Goal: Feedback & Contribution: Leave review/rating

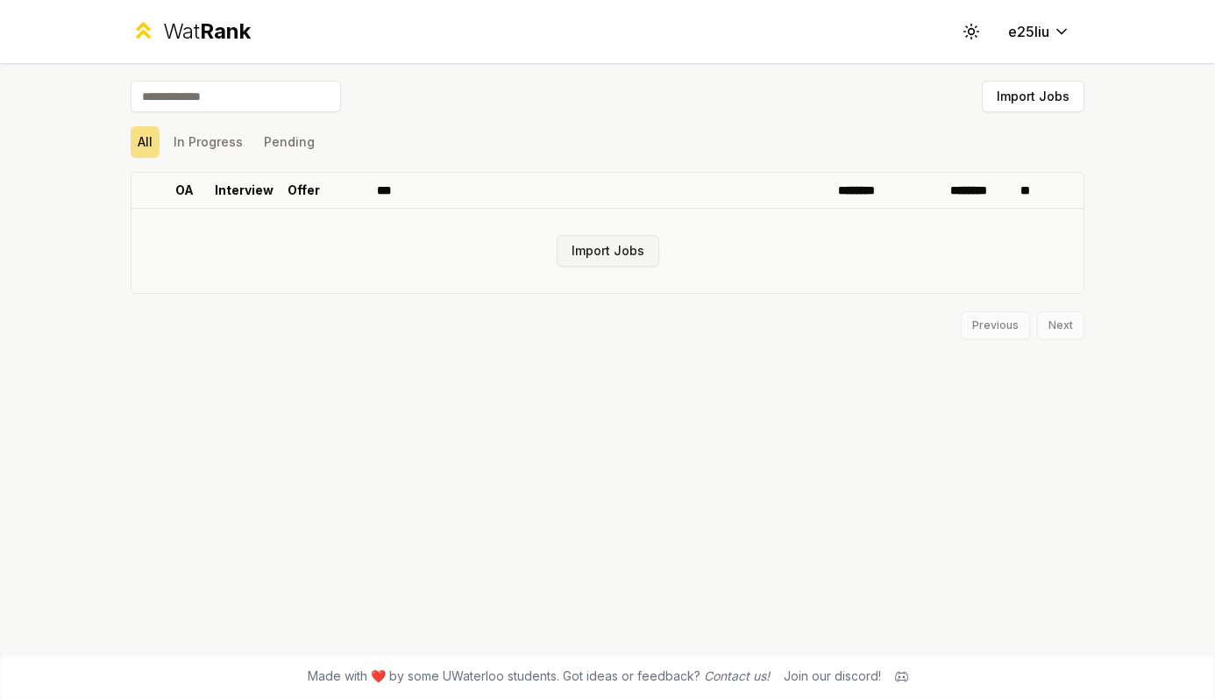
click at [593, 253] on button "Import Jobs" at bounding box center [608, 251] width 103 height 32
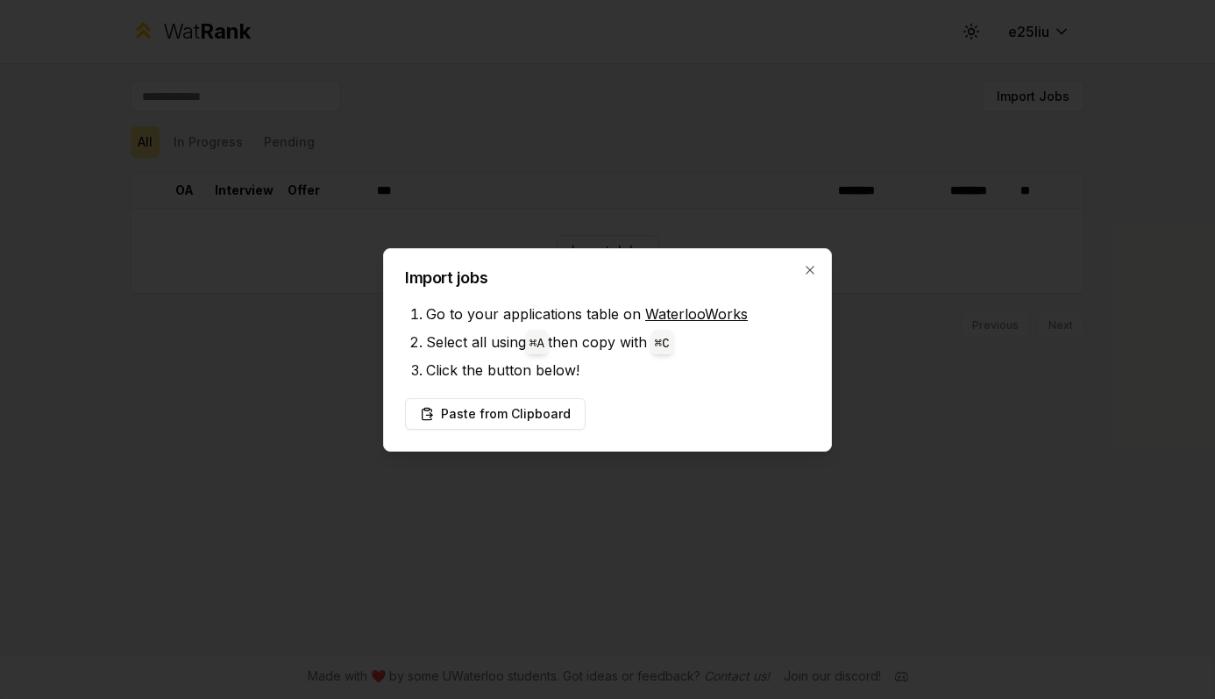
click at [808, 261] on div "Import jobs Go to your applications table on WaterlooWorks Select all using ⌘ A…" at bounding box center [607, 349] width 449 height 203
click at [808, 263] on icon "button" at bounding box center [810, 270] width 14 height 14
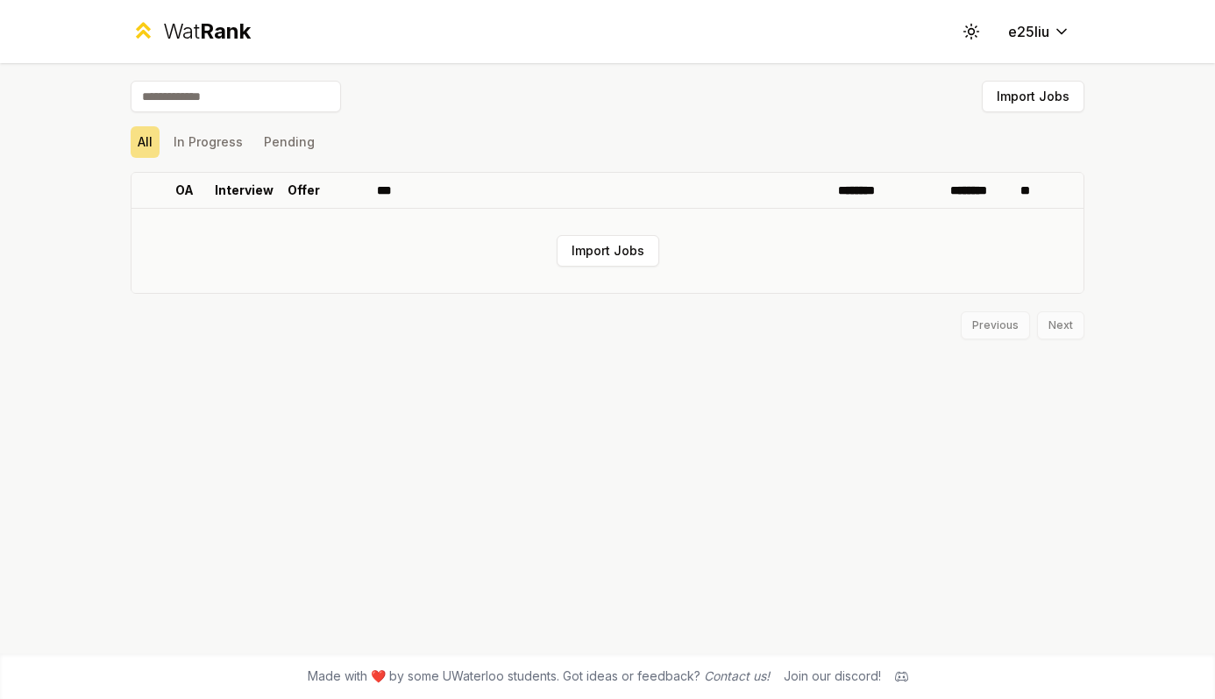
click at [270, 227] on td "Import Jobs" at bounding box center [608, 251] width 952 height 84
click at [587, 250] on button "Import Jobs" at bounding box center [608, 251] width 103 height 32
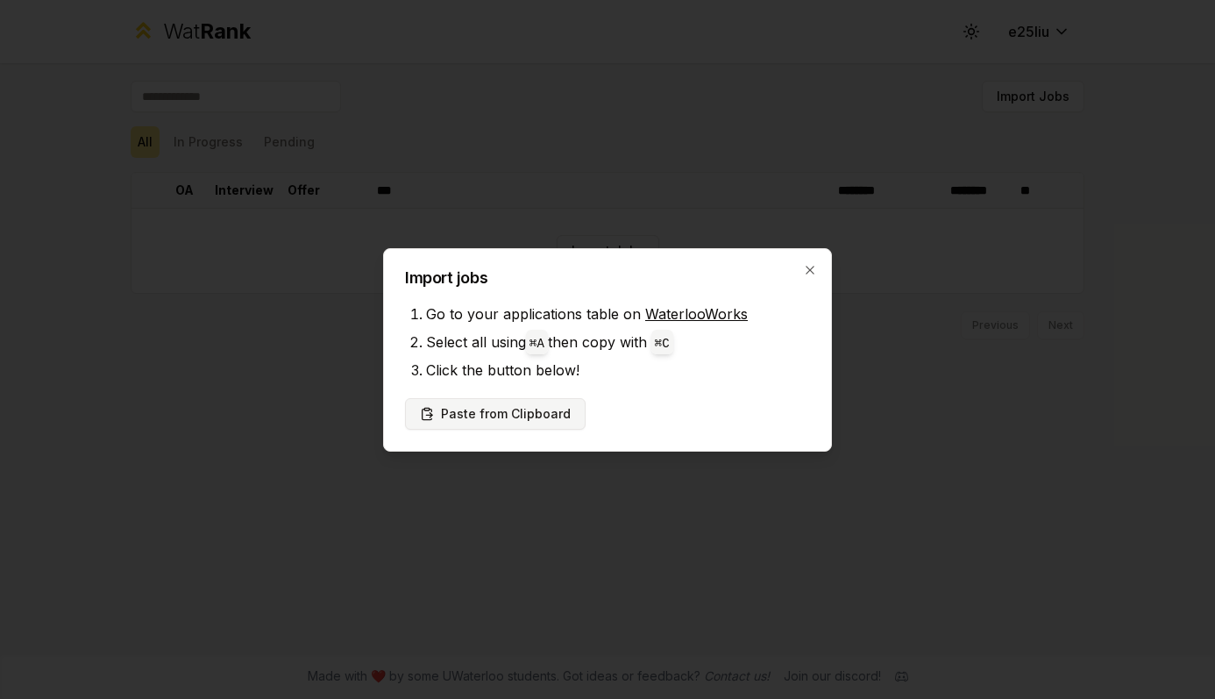
click at [532, 422] on button "Paste from Clipboard" at bounding box center [495, 414] width 181 height 32
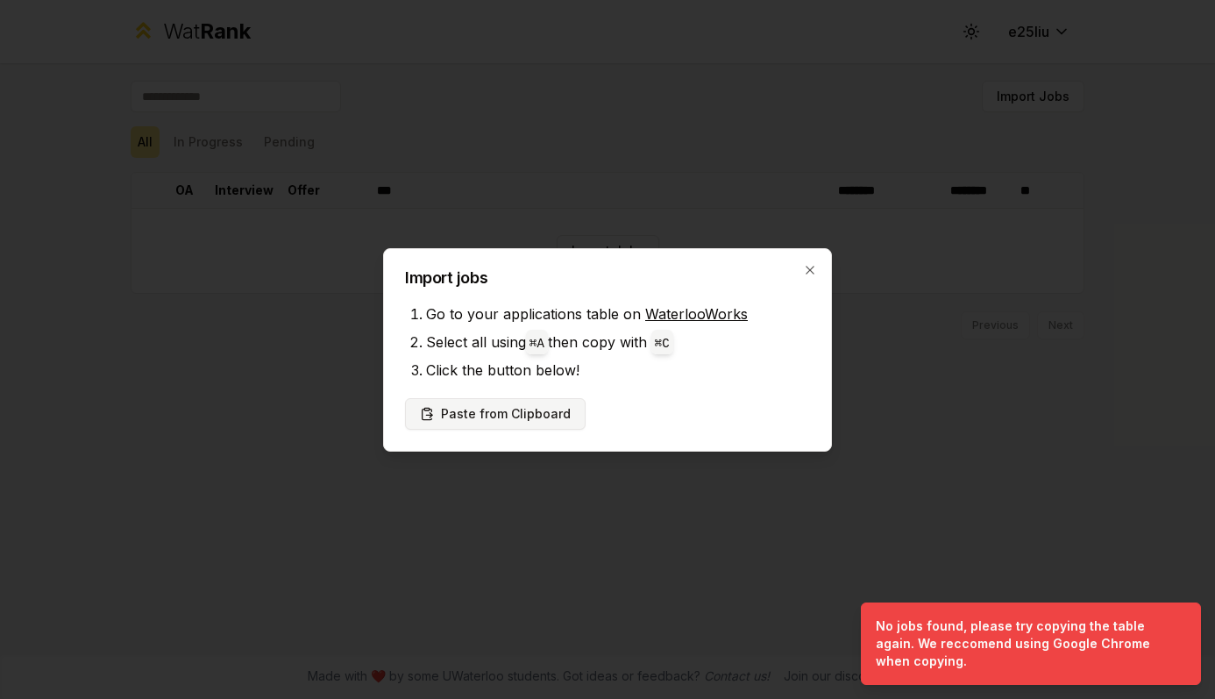
click at [551, 414] on button "Paste from Clipboard" at bounding box center [495, 414] width 181 height 32
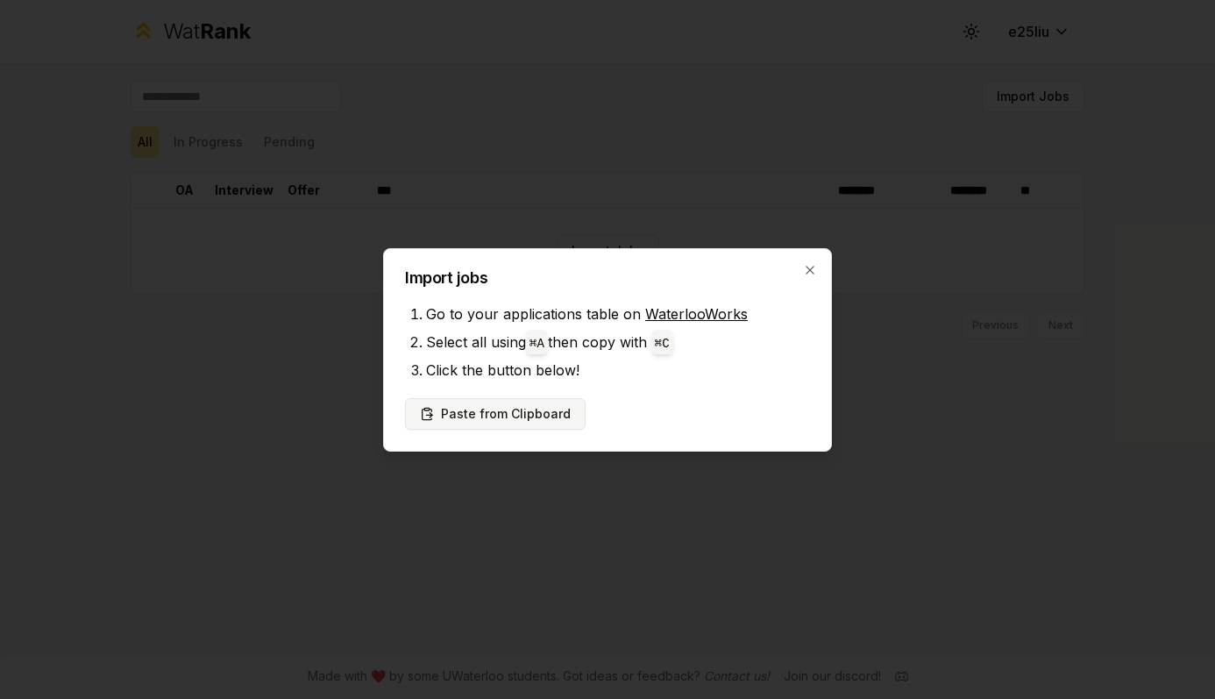
click at [537, 413] on button "Paste from Clipboard" at bounding box center [495, 414] width 181 height 32
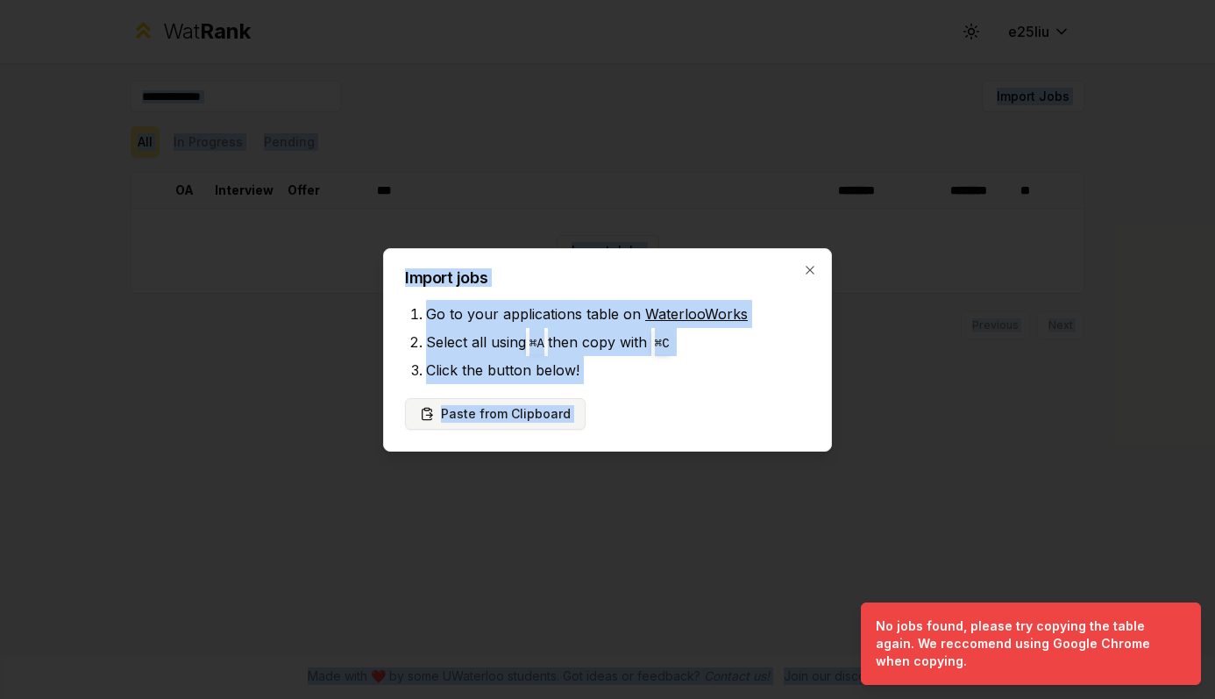
click at [565, 405] on button "Paste from Clipboard" at bounding box center [495, 414] width 181 height 32
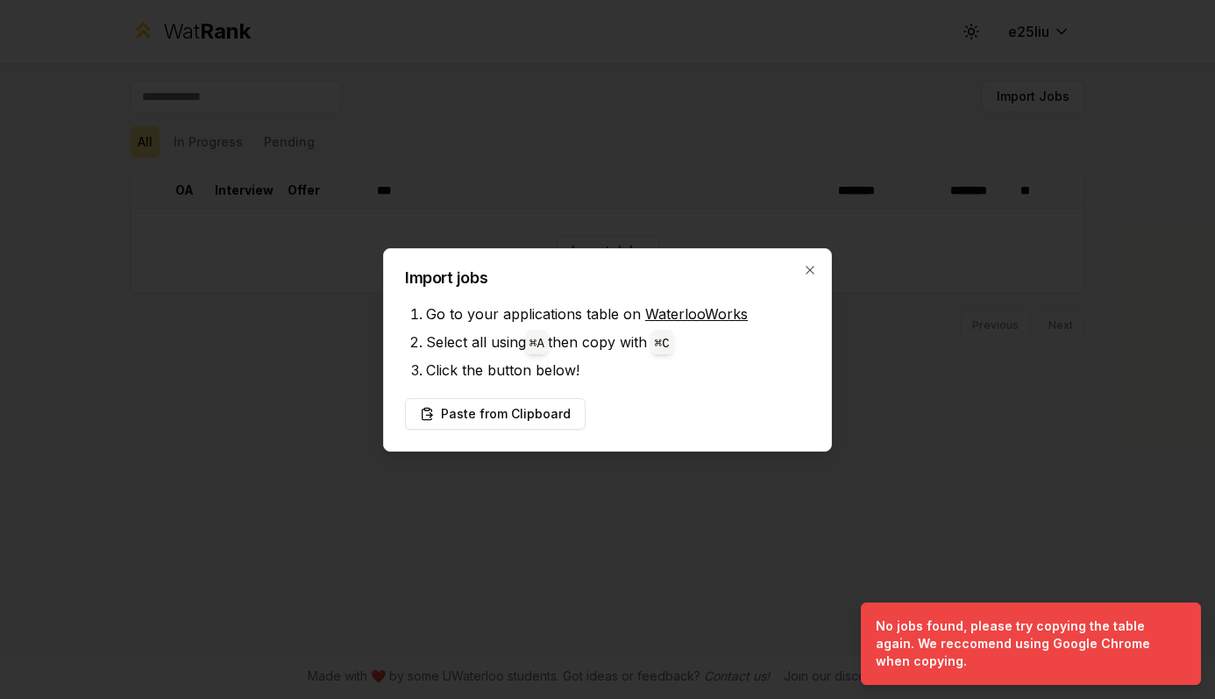
click at [805, 276] on h2 "Import jobs" at bounding box center [607, 278] width 405 height 16
click at [800, 268] on div "Import jobs Go to your applications table on WaterlooWorks Select all using ⌘ A…" at bounding box center [607, 349] width 449 height 203
click at [808, 267] on icon "button" at bounding box center [810, 270] width 14 height 14
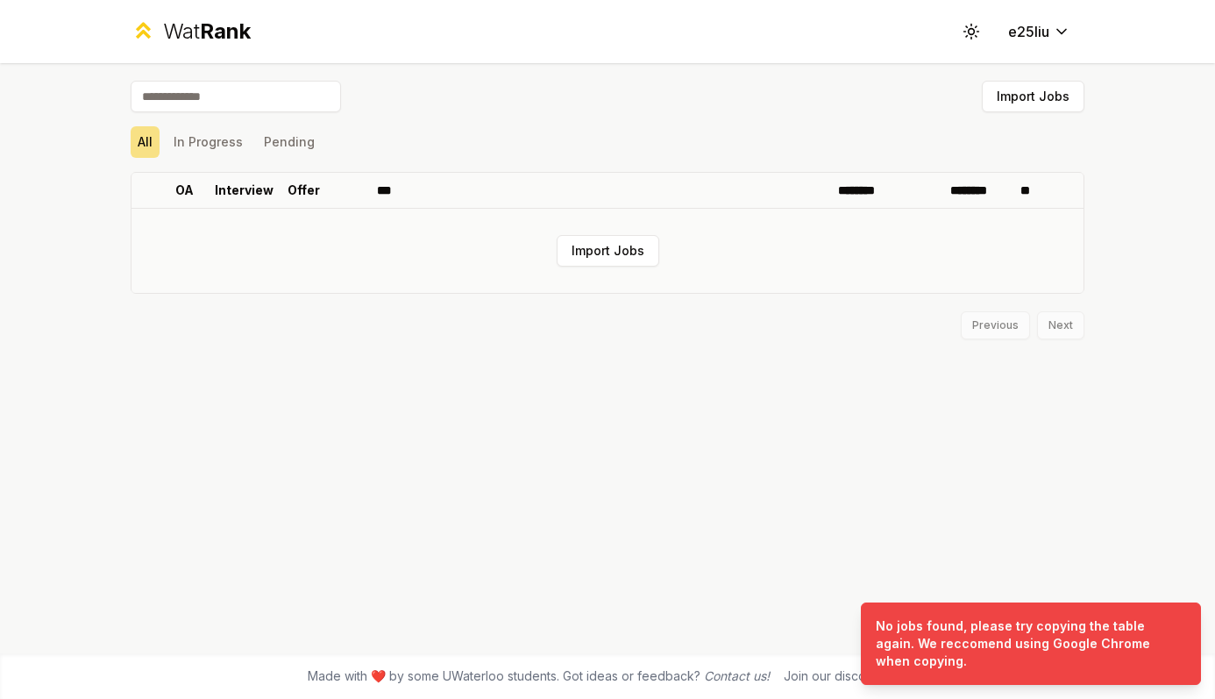
click at [359, 290] on td "Import Jobs" at bounding box center [608, 251] width 952 height 84
click at [208, 143] on button "In Progress" at bounding box center [208, 142] width 83 height 32
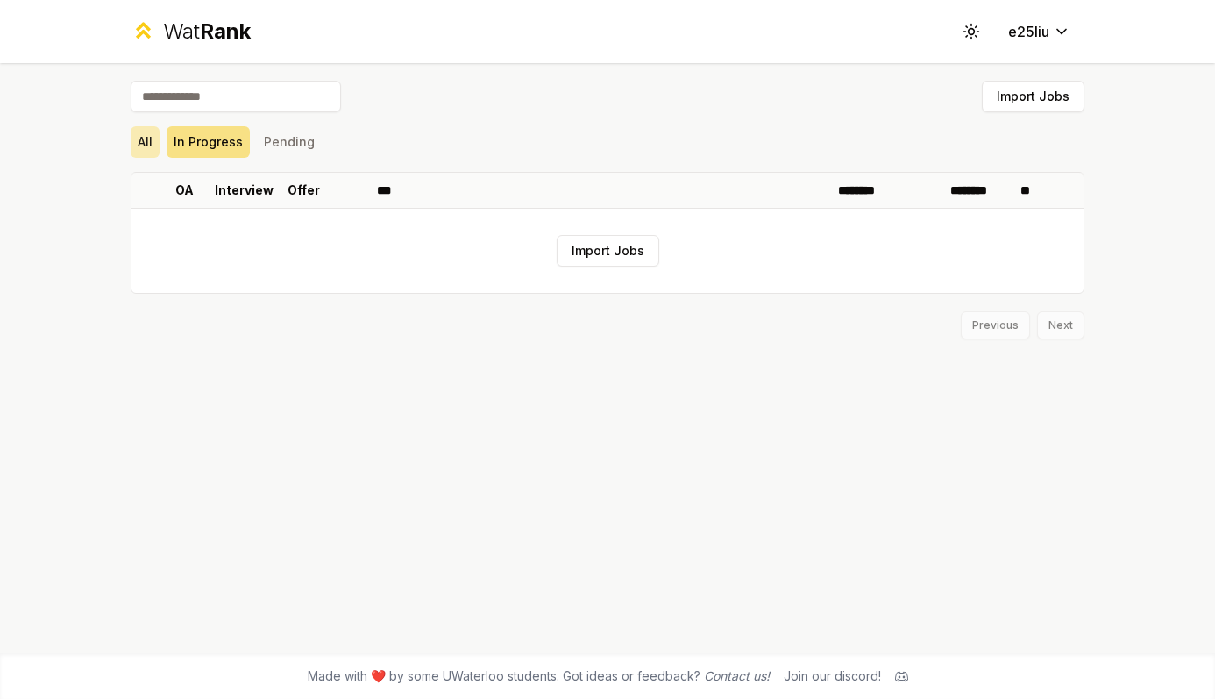
click at [151, 141] on button "All" at bounding box center [145, 142] width 29 height 32
click at [198, 140] on button "In Progress" at bounding box center [208, 142] width 83 height 32
click at [606, 259] on button "Import Jobs" at bounding box center [608, 251] width 103 height 32
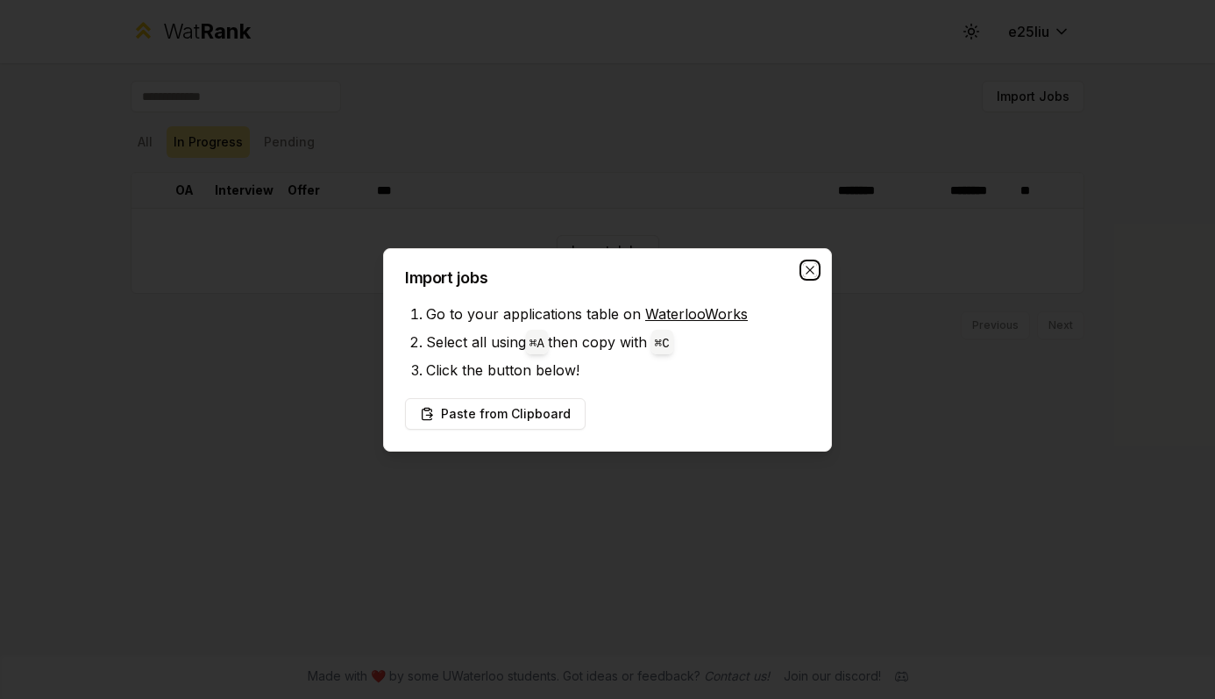
click at [810, 266] on icon "button" at bounding box center [810, 270] width 14 height 14
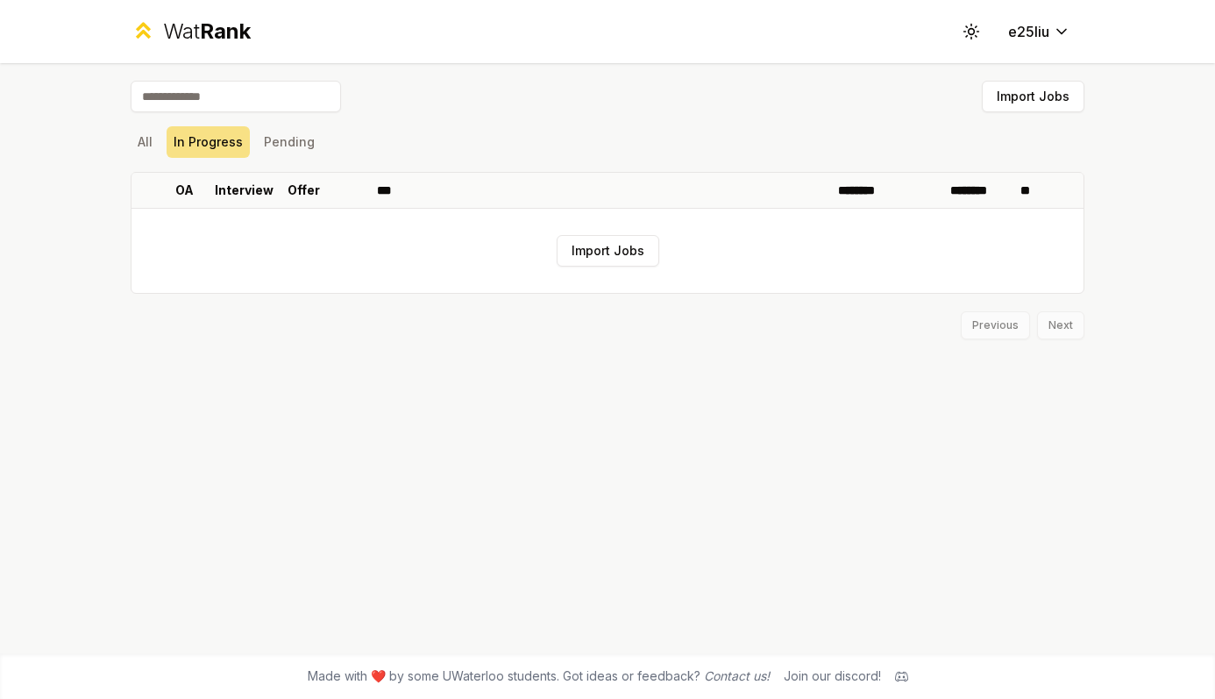
click at [1041, 313] on div "Previous Next" at bounding box center [608, 317] width 954 height 46
click at [995, 338] on div "Previous Next" at bounding box center [608, 317] width 954 height 46
click at [1064, 339] on div "Import Jobs All In Progress Pending OA Interview Offer *** ******** ******** **…" at bounding box center [608, 358] width 1010 height 590
click at [1026, 101] on button "Import Jobs" at bounding box center [1033, 97] width 103 height 32
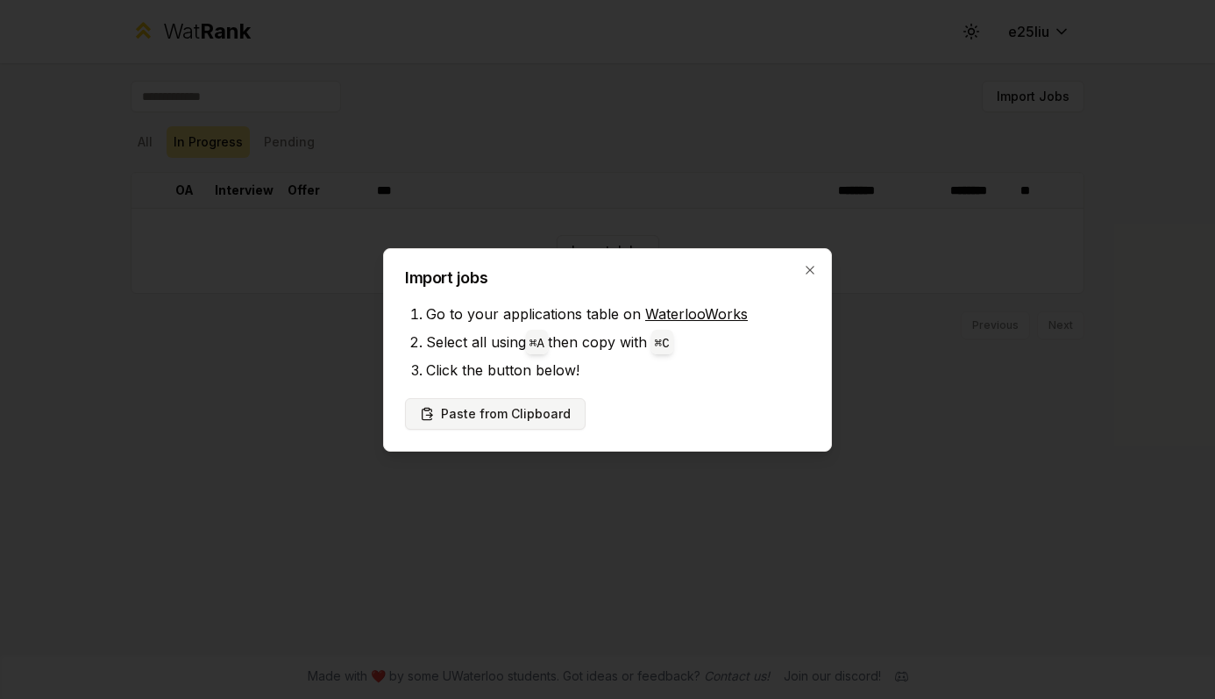
click at [555, 408] on button "Paste from Clipboard" at bounding box center [495, 414] width 181 height 32
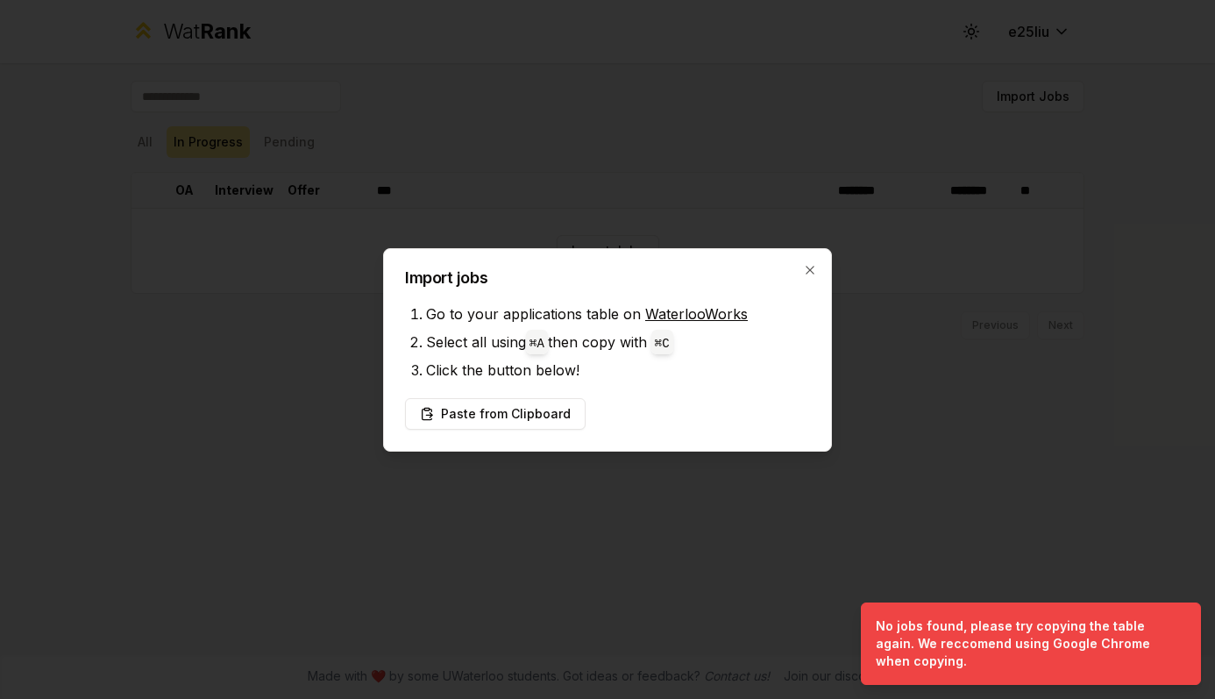
click at [610, 395] on div "Import jobs Go to your applications table on WaterlooWorks Select all using ⌘ A…" at bounding box center [607, 349] width 449 height 203
click at [558, 410] on button "Paste from Clipboard" at bounding box center [495, 414] width 181 height 32
click at [501, 411] on button "Paste from Clipboard" at bounding box center [495, 414] width 181 height 32
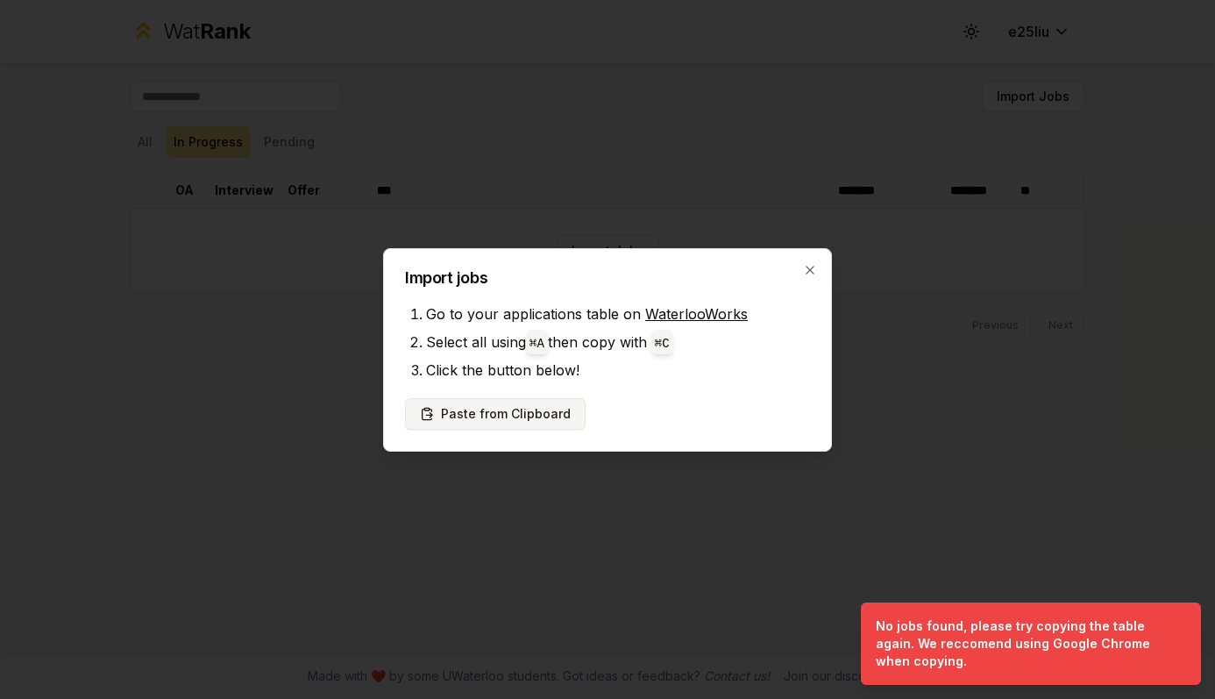
click at [501, 411] on button "Paste from Clipboard" at bounding box center [495, 414] width 181 height 32
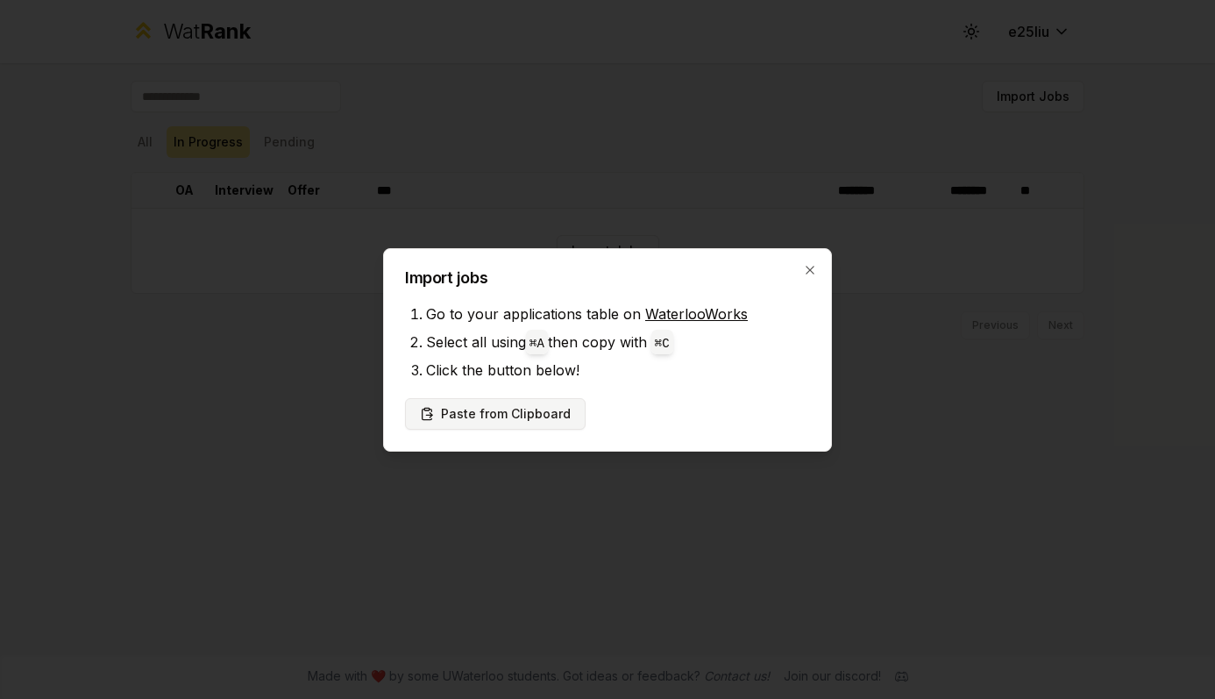
click at [501, 411] on button "Paste from Clipboard" at bounding box center [495, 414] width 181 height 32
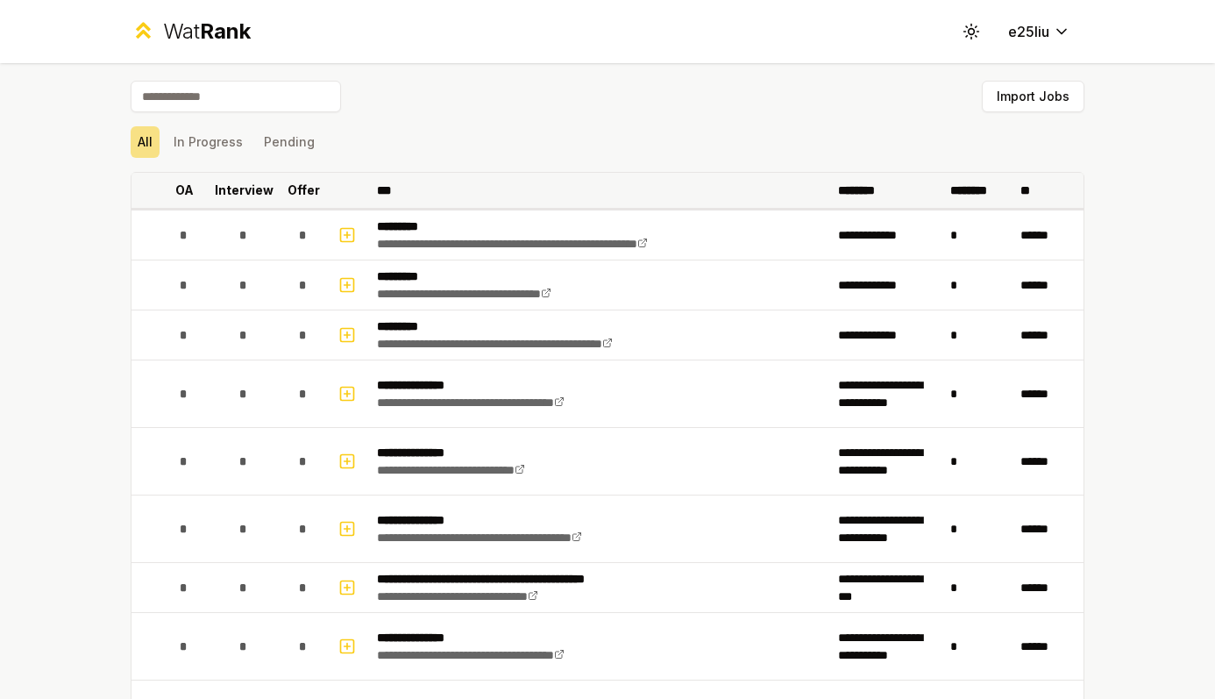
click at [240, 189] on p "Interview" at bounding box center [244, 191] width 59 height 18
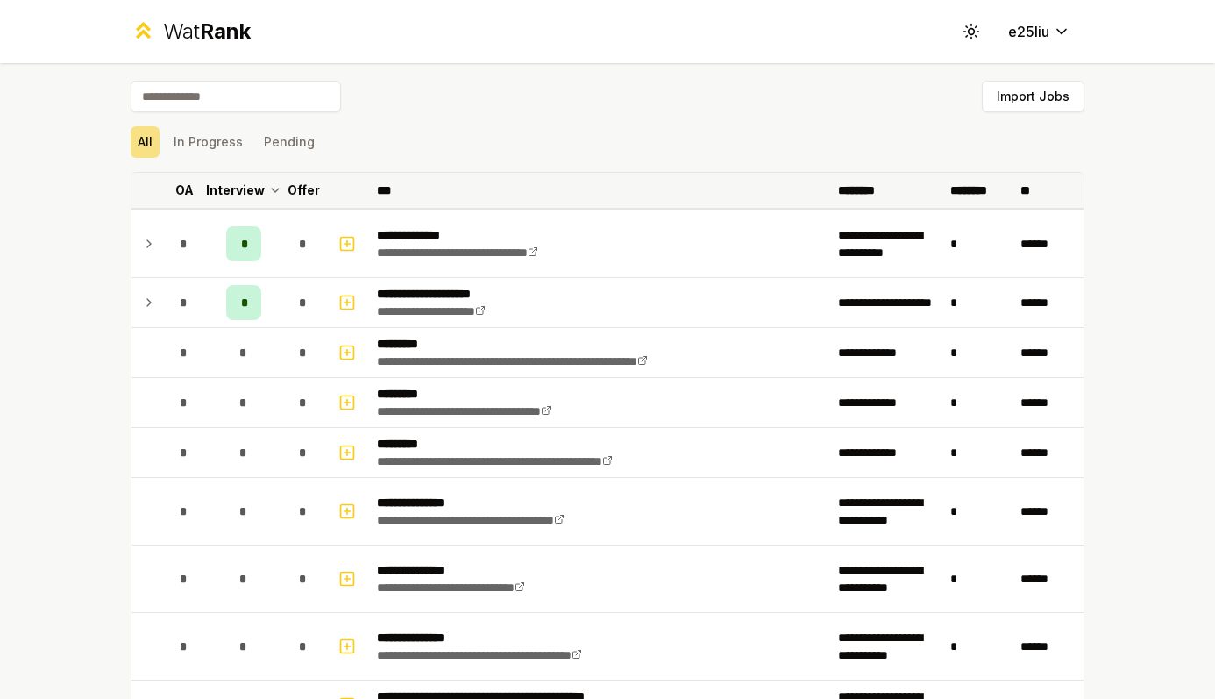
click at [240, 189] on p "Interview" at bounding box center [235, 191] width 59 height 18
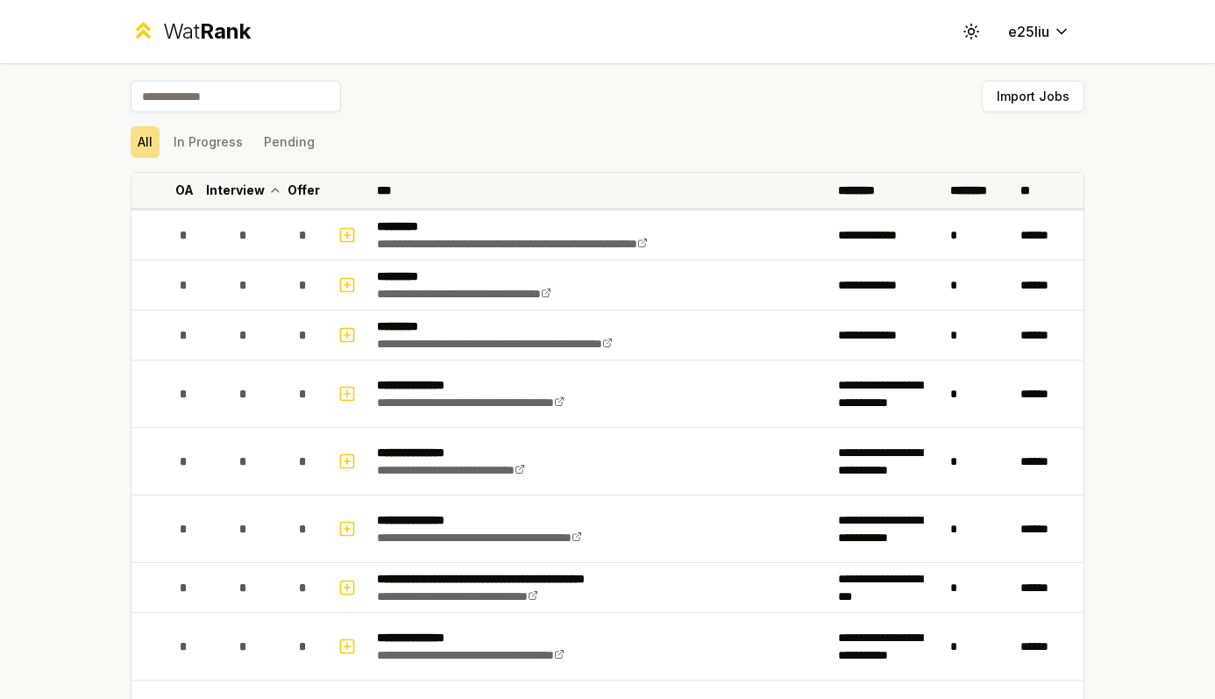
click at [240, 189] on p "Interview" at bounding box center [235, 191] width 59 height 18
click at [250, 191] on p "Interview" at bounding box center [244, 191] width 59 height 18
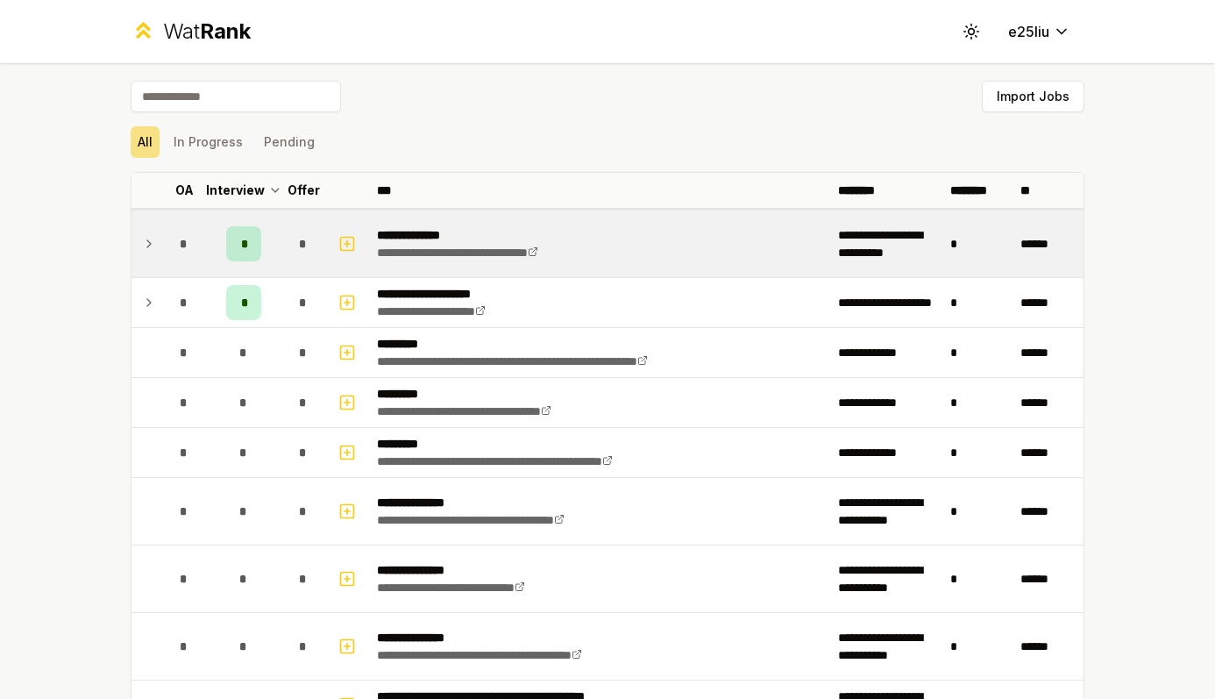
click at [154, 243] on icon at bounding box center [149, 243] width 14 height 21
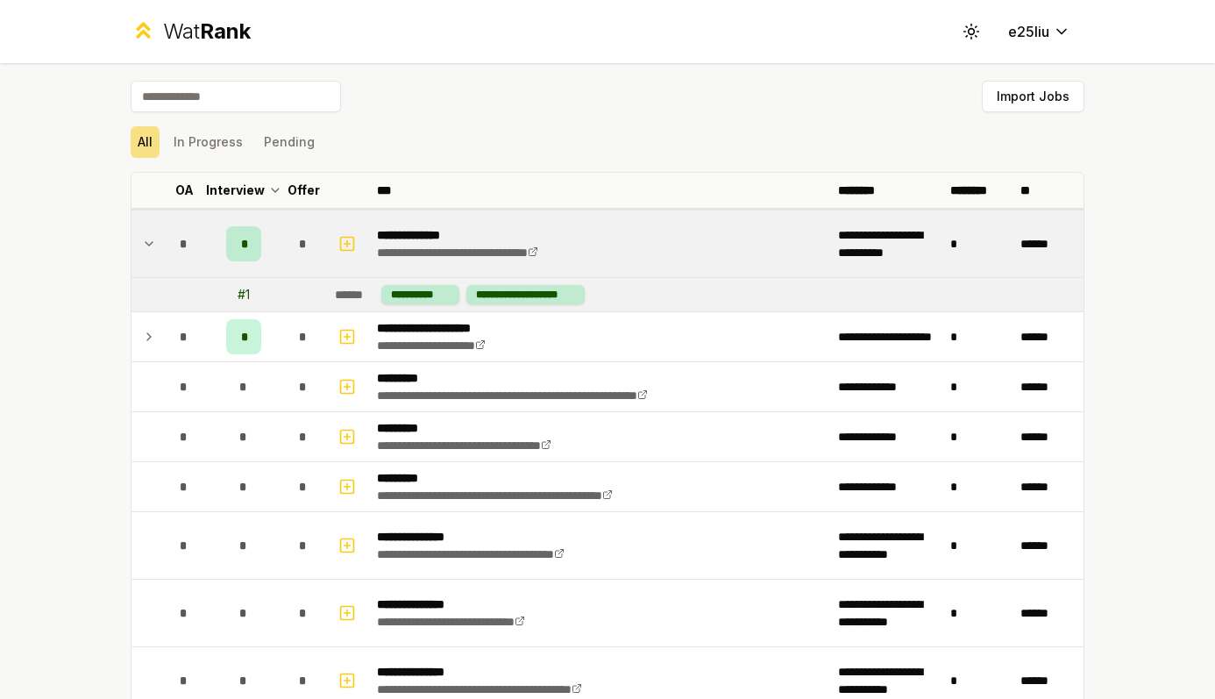
click at [153, 243] on icon at bounding box center [149, 243] width 14 height 21
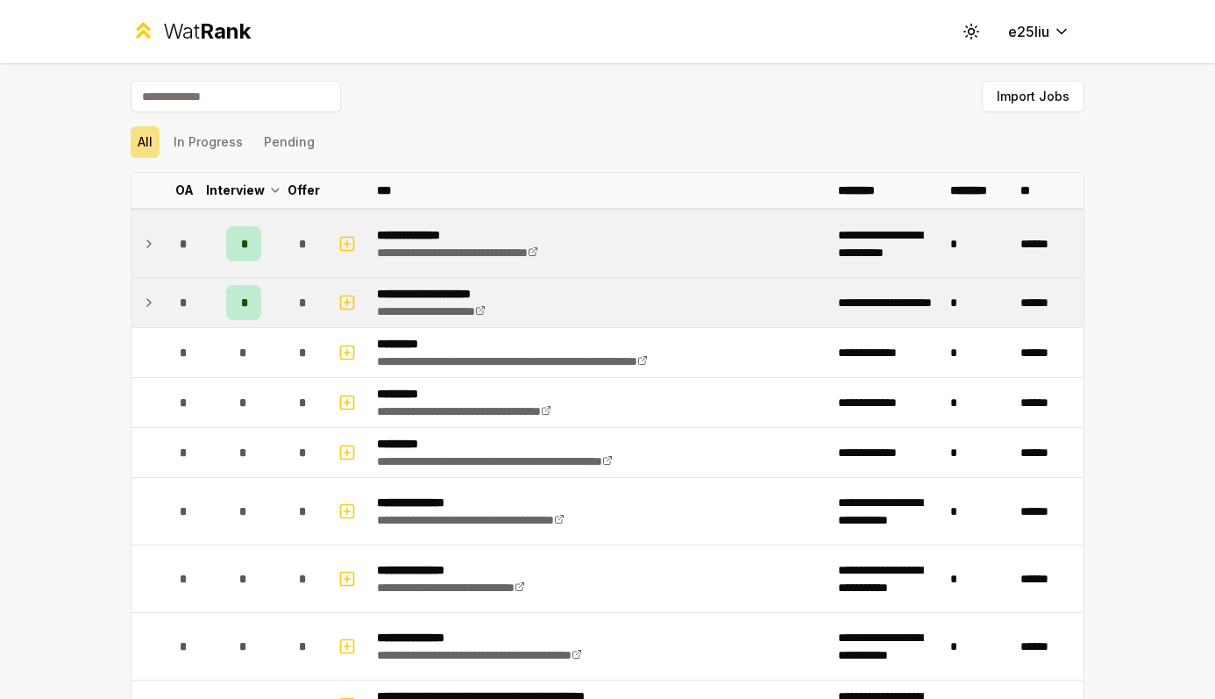
click at [154, 292] on icon at bounding box center [149, 302] width 14 height 21
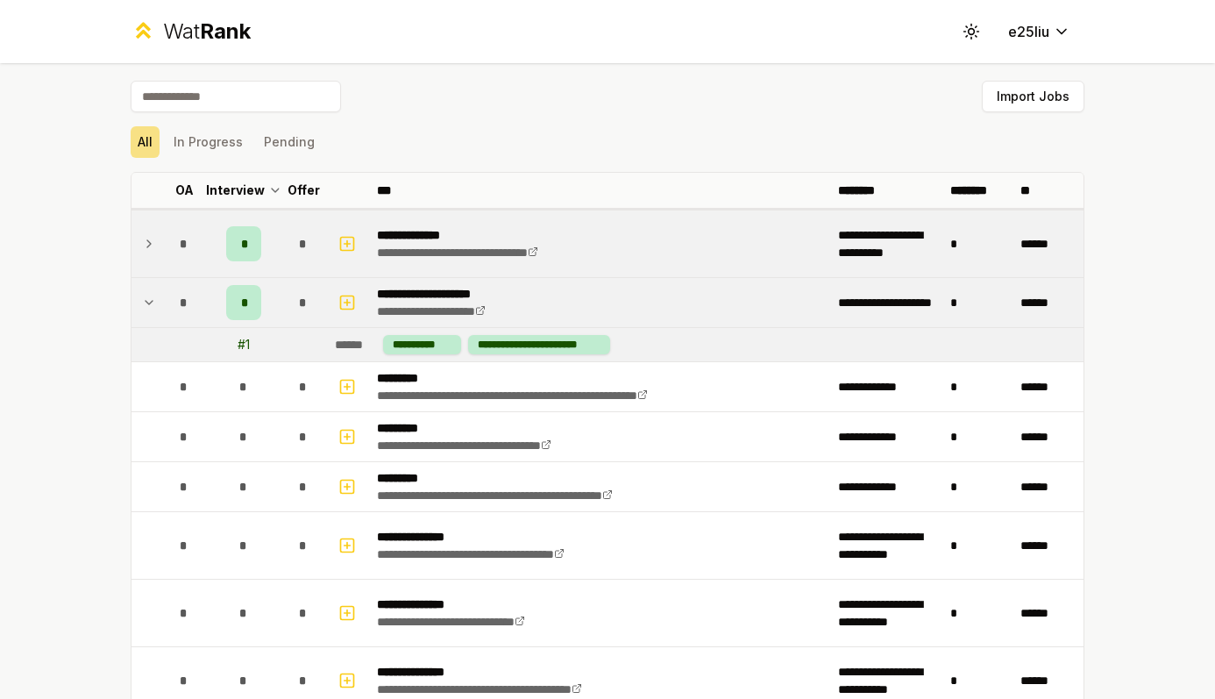
click at [154, 292] on icon at bounding box center [149, 302] width 14 height 21
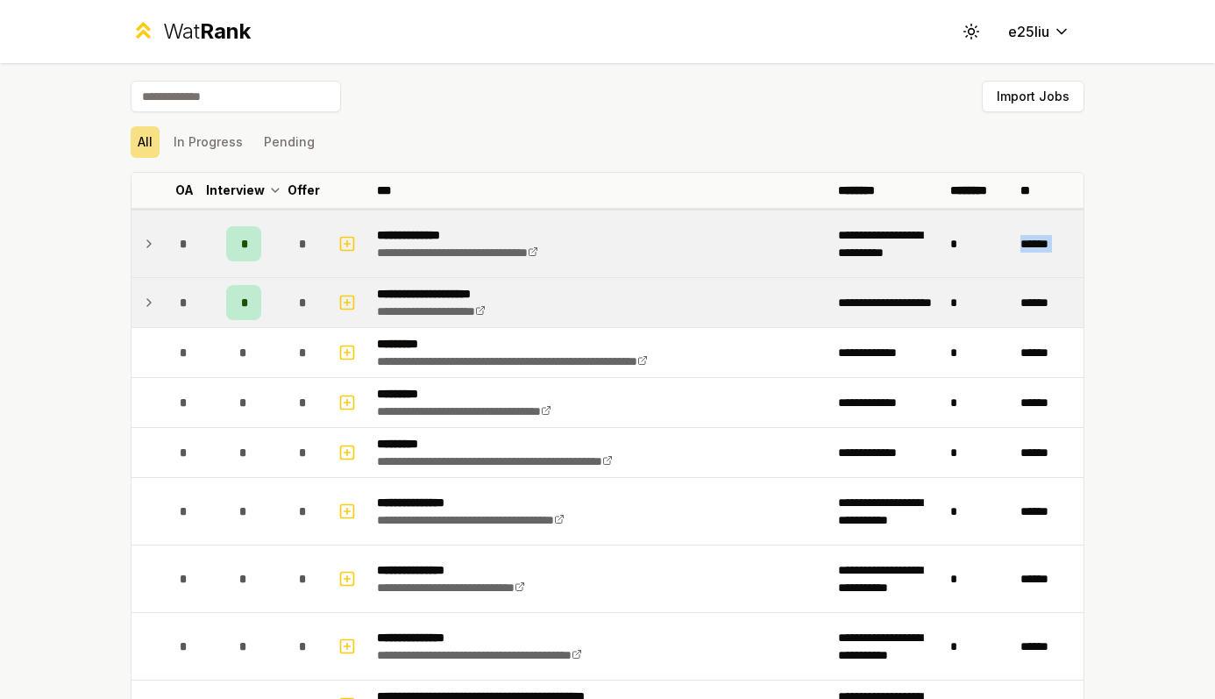
click at [154, 292] on icon at bounding box center [149, 302] width 14 height 21
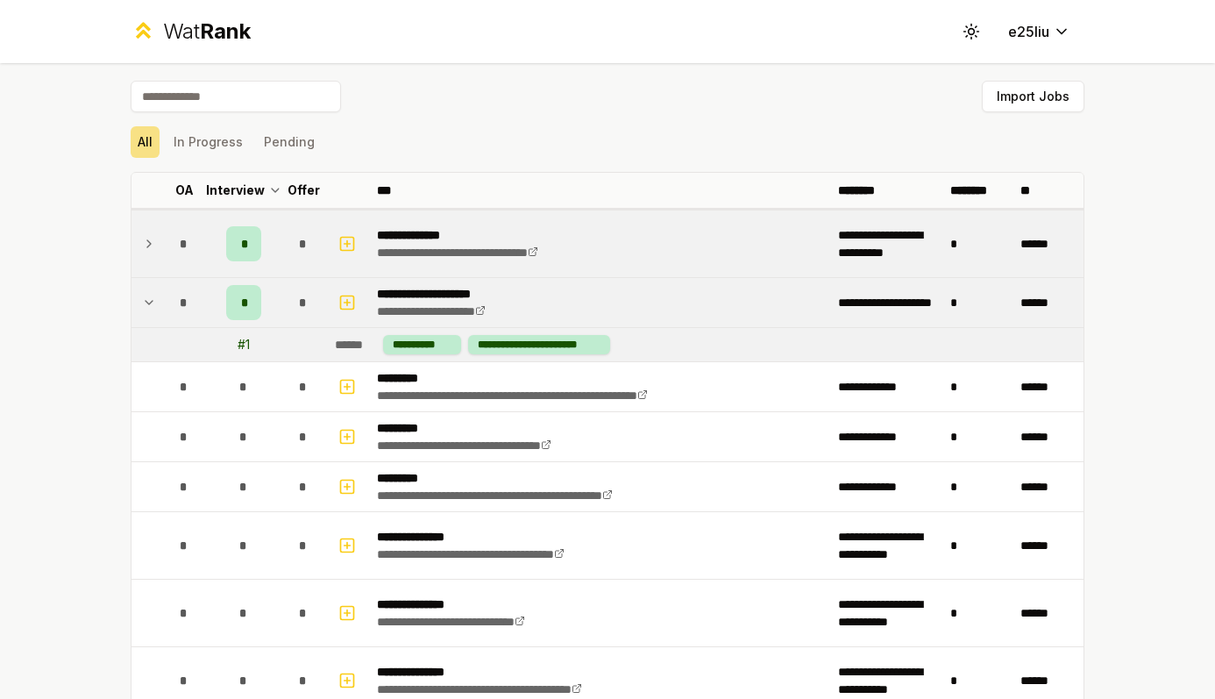
click at [152, 231] on td at bounding box center [146, 243] width 28 height 67
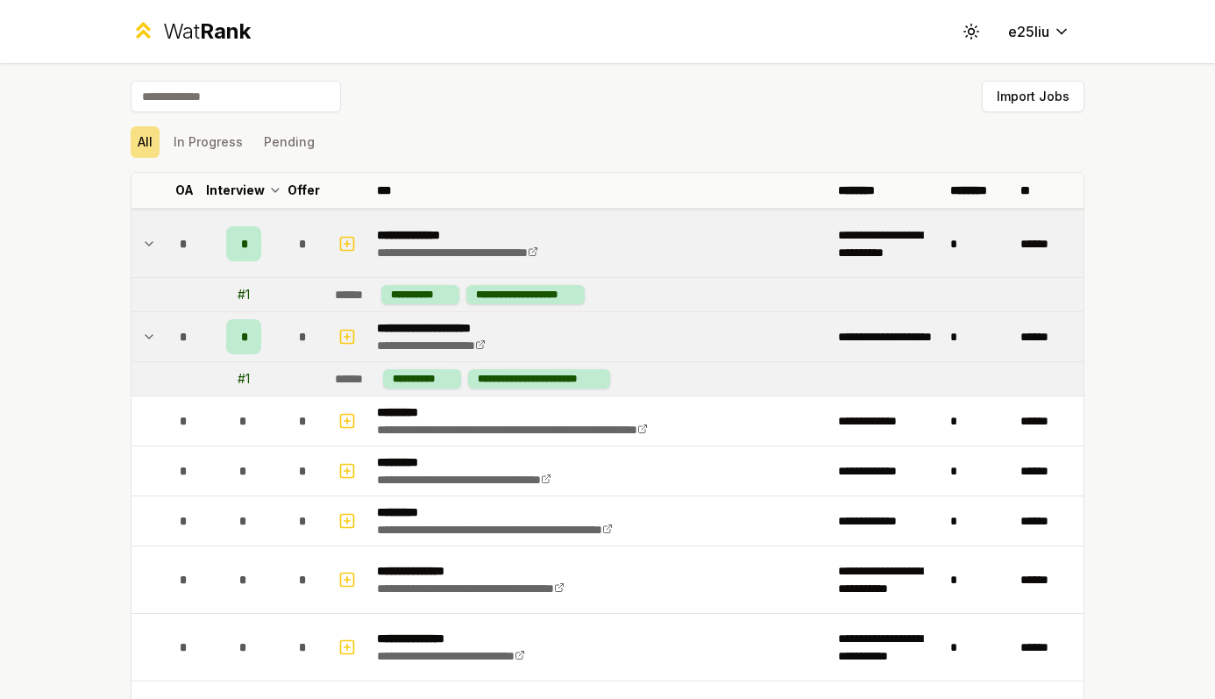
click at [149, 338] on icon at bounding box center [149, 337] width 7 height 4
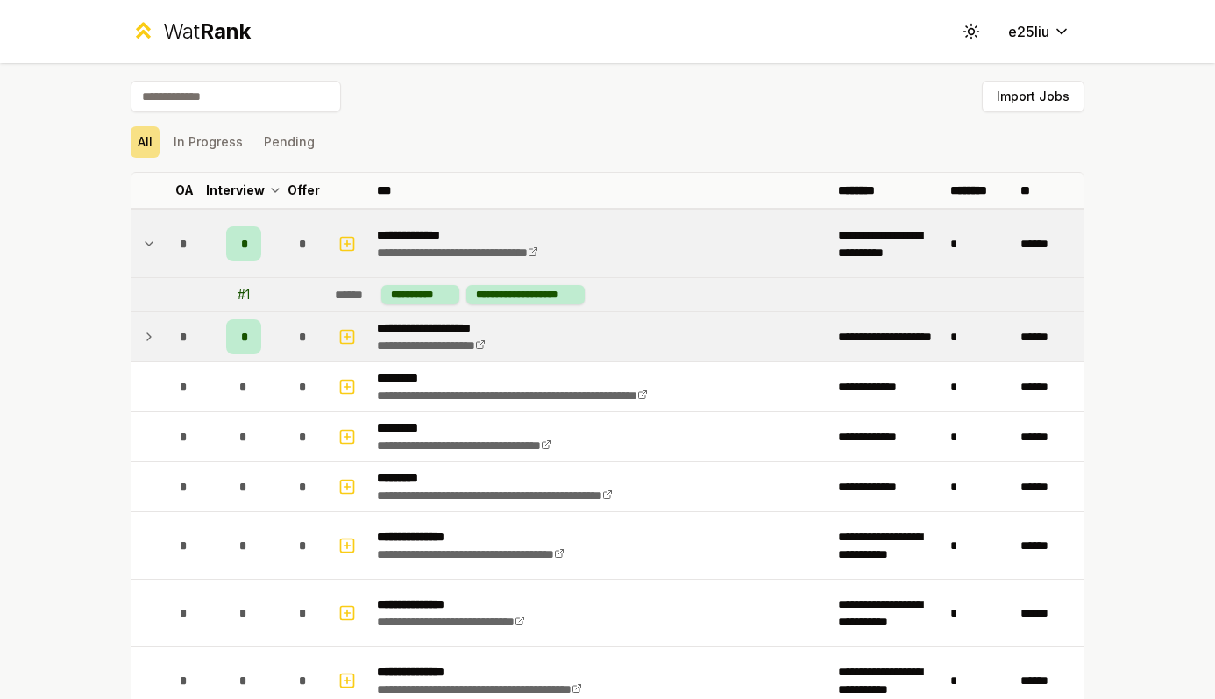
click at [146, 243] on icon at bounding box center [149, 244] width 7 height 4
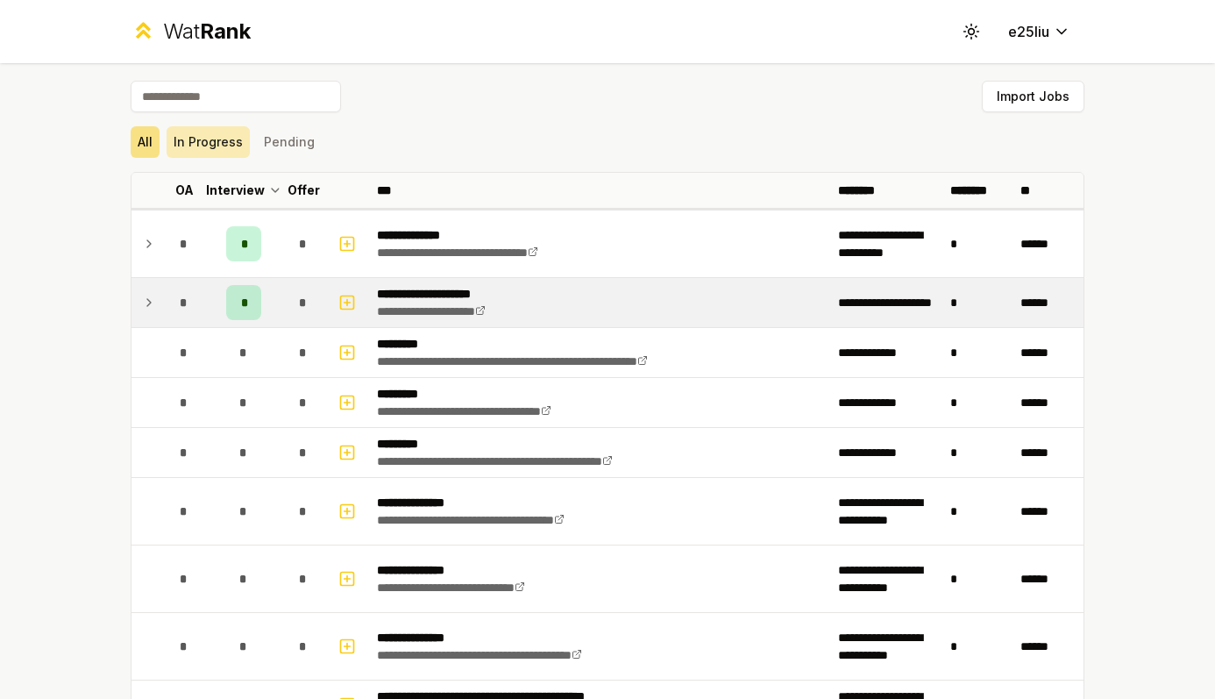
click at [195, 154] on button "In Progress" at bounding box center [208, 142] width 83 height 32
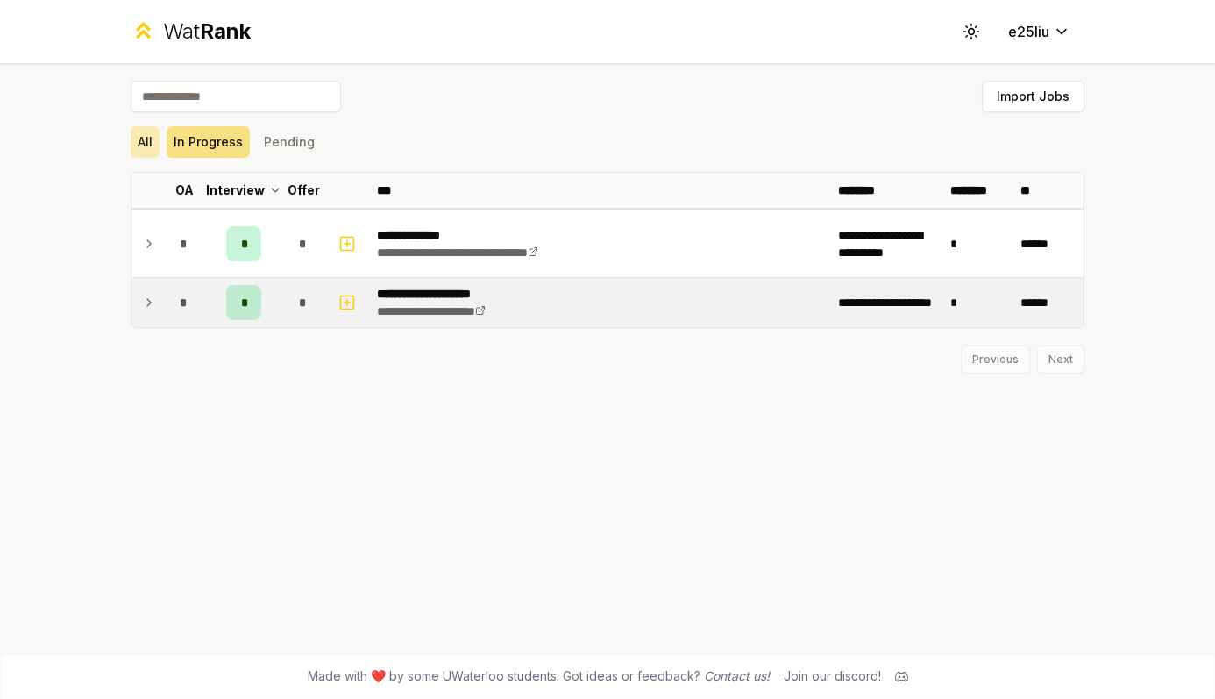
click at [152, 153] on button "All" at bounding box center [145, 142] width 29 height 32
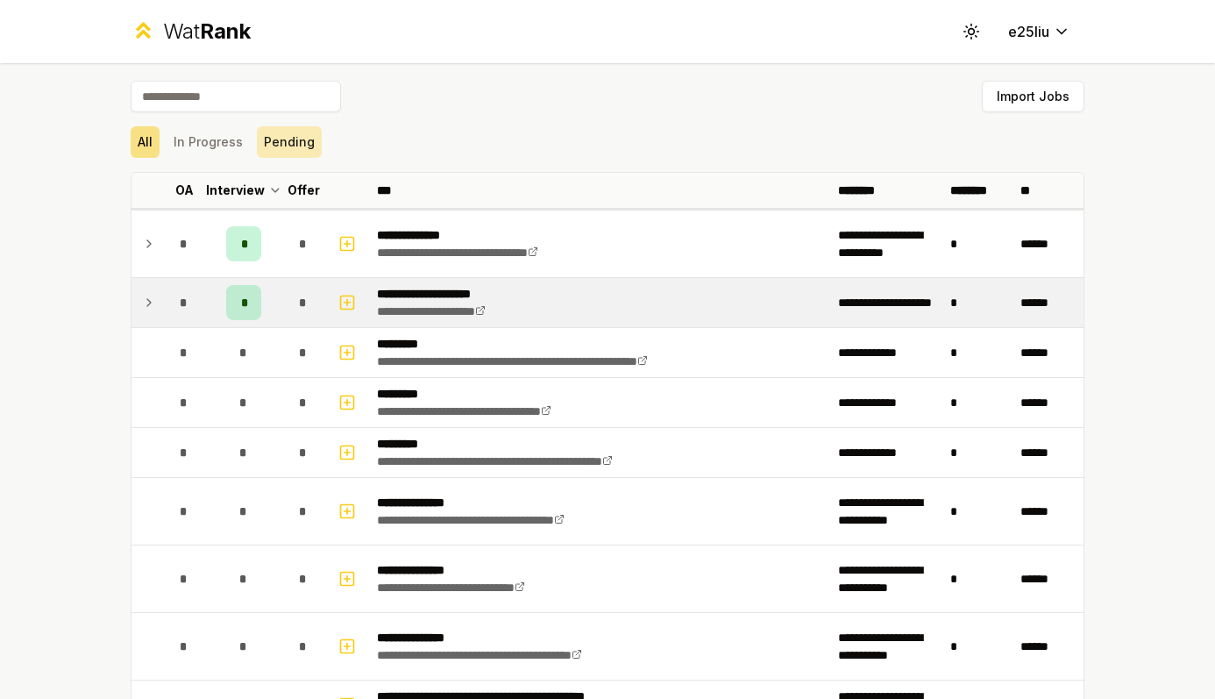
click at [277, 141] on button "Pending" at bounding box center [289, 142] width 65 height 32
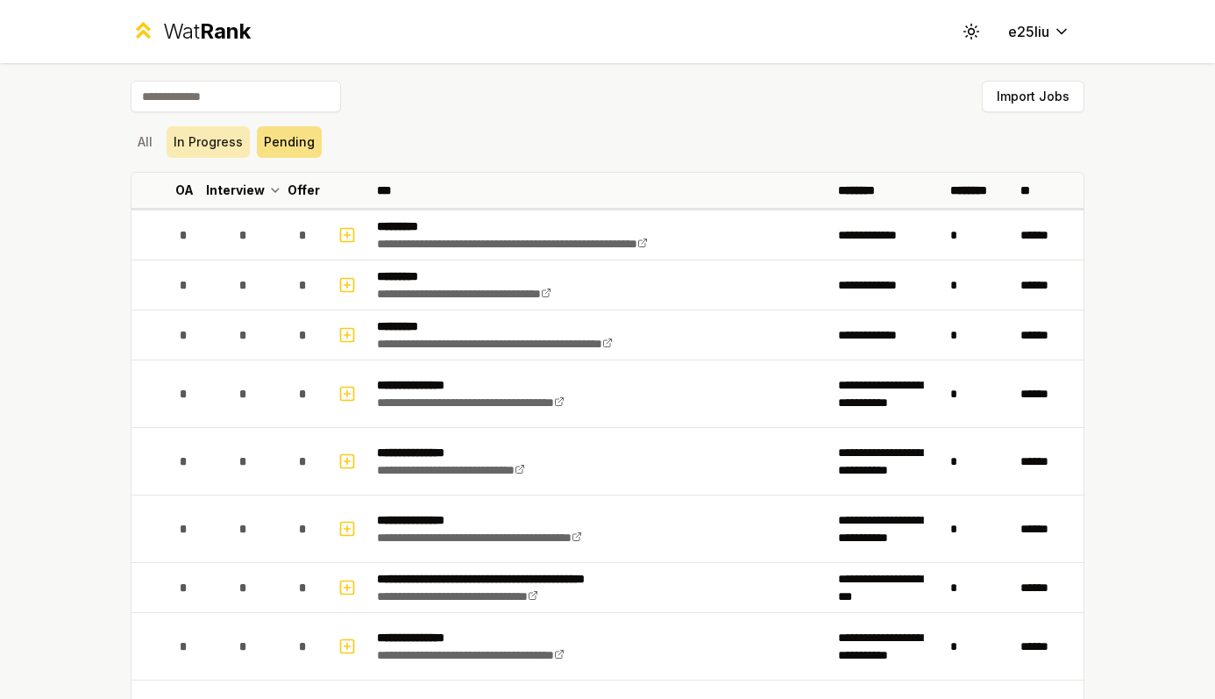
click at [208, 151] on button "In Progress" at bounding box center [208, 142] width 83 height 32
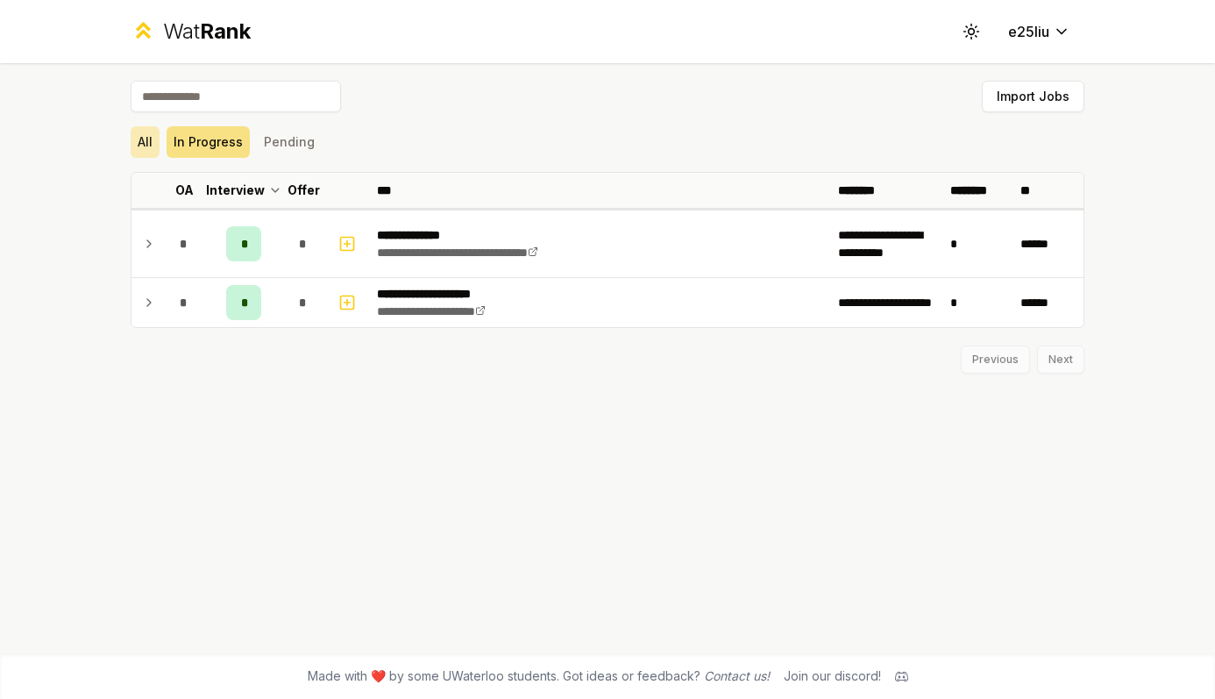
click at [139, 150] on button "All" at bounding box center [145, 142] width 29 height 32
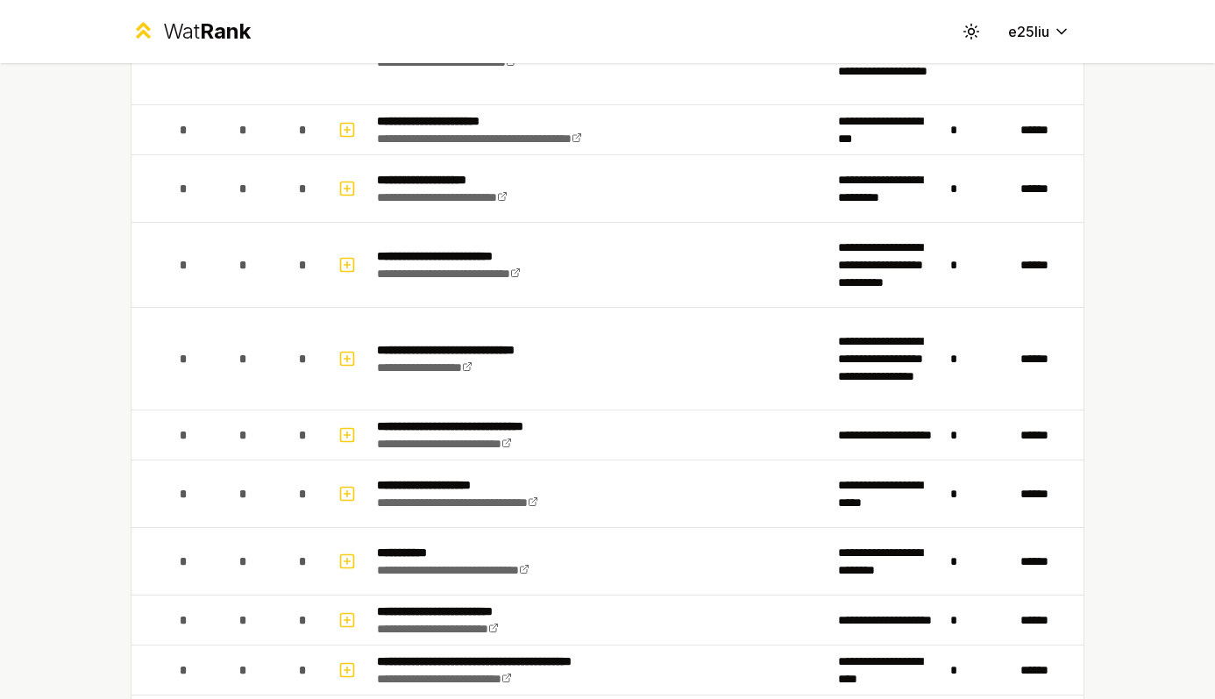
scroll to position [2571, 0]
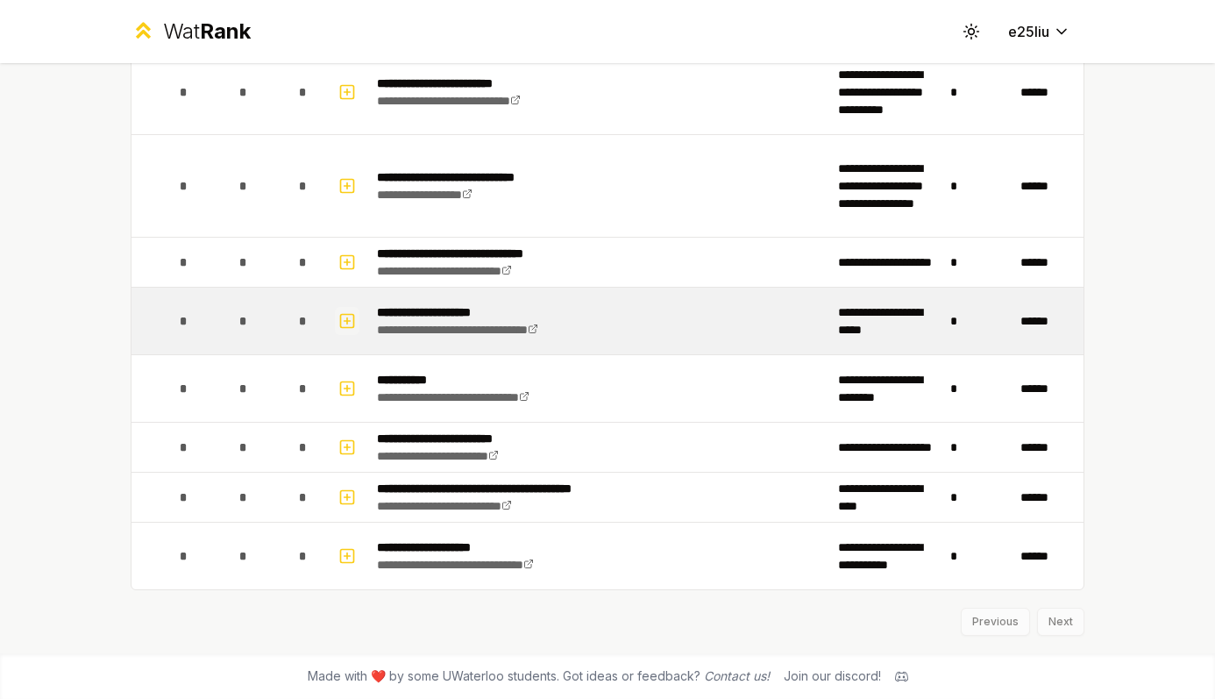
click at [350, 318] on icon "button" at bounding box center [347, 320] width 18 height 21
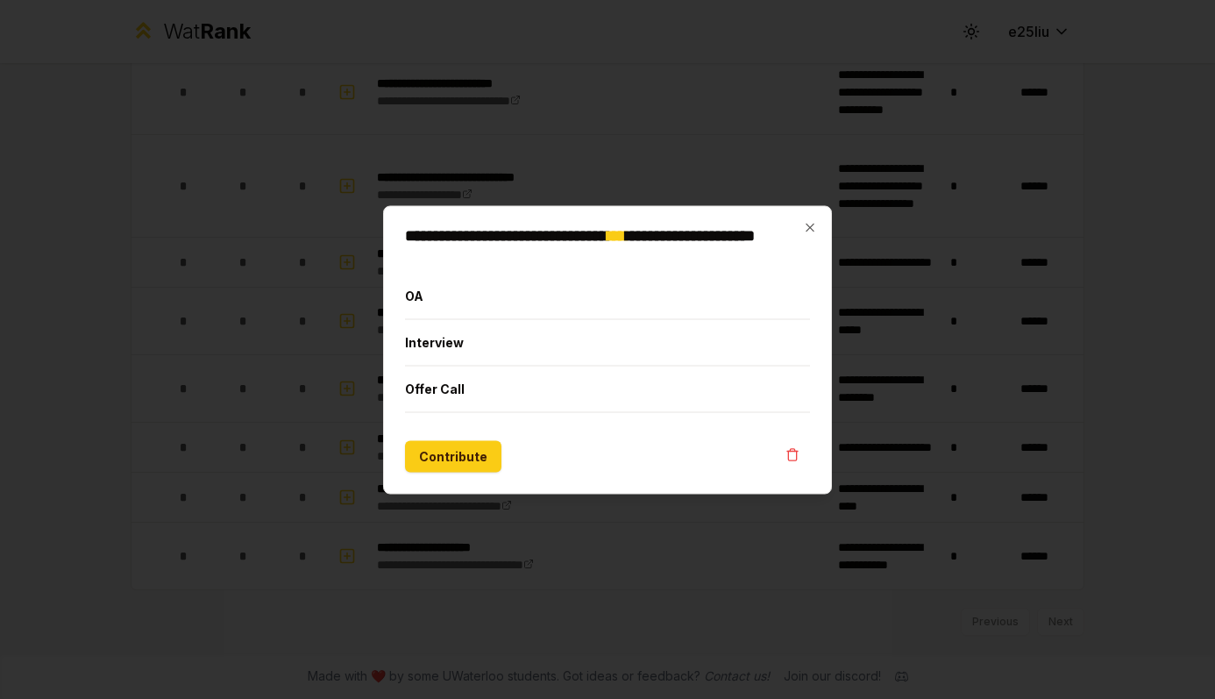
click at [818, 226] on div "**********" at bounding box center [607, 349] width 449 height 288
click at [812, 228] on icon "button" at bounding box center [810, 227] width 8 height 8
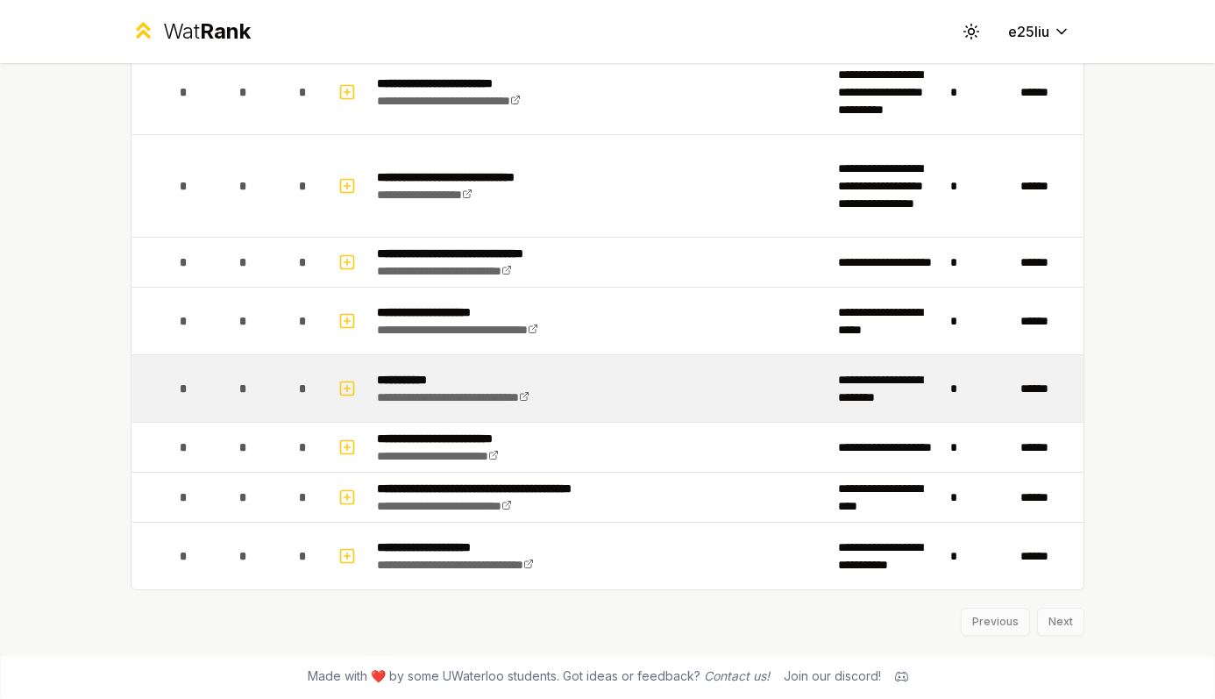
click at [642, 388] on td "**********" at bounding box center [600, 388] width 461 height 67
click at [353, 388] on rect "button" at bounding box center [347, 387] width 13 height 13
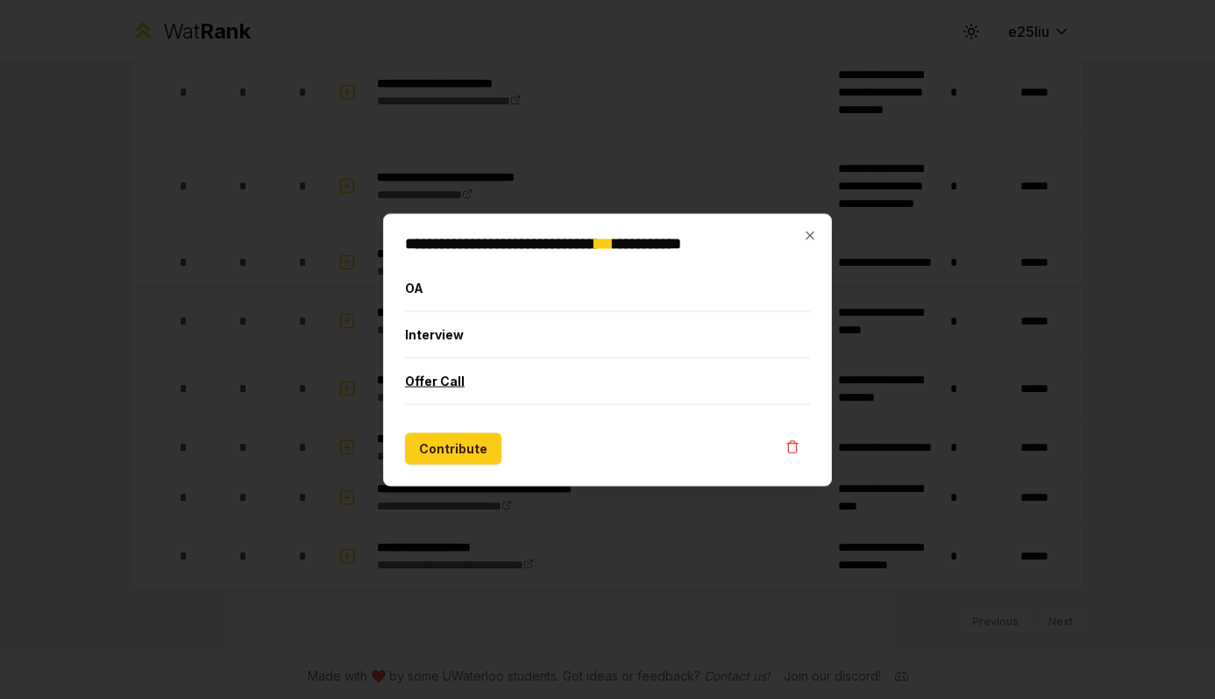
click at [439, 384] on button "Offer Call" at bounding box center [607, 381] width 405 height 46
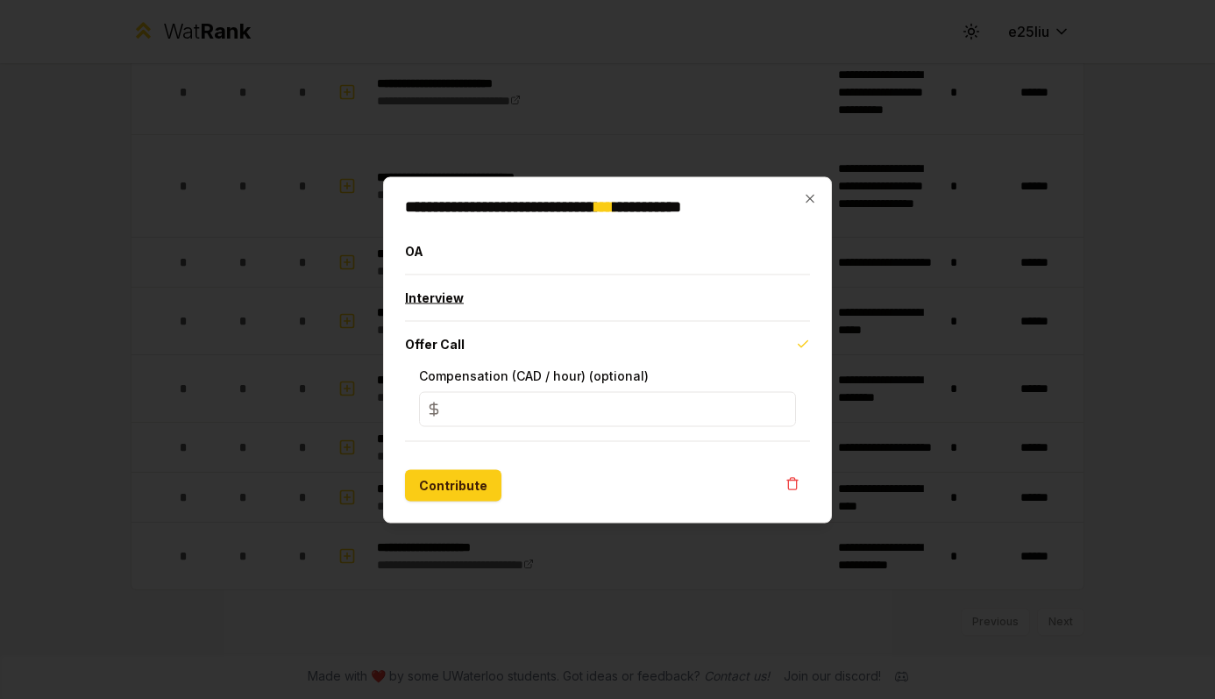
click at [466, 288] on button "Interview" at bounding box center [607, 297] width 405 height 46
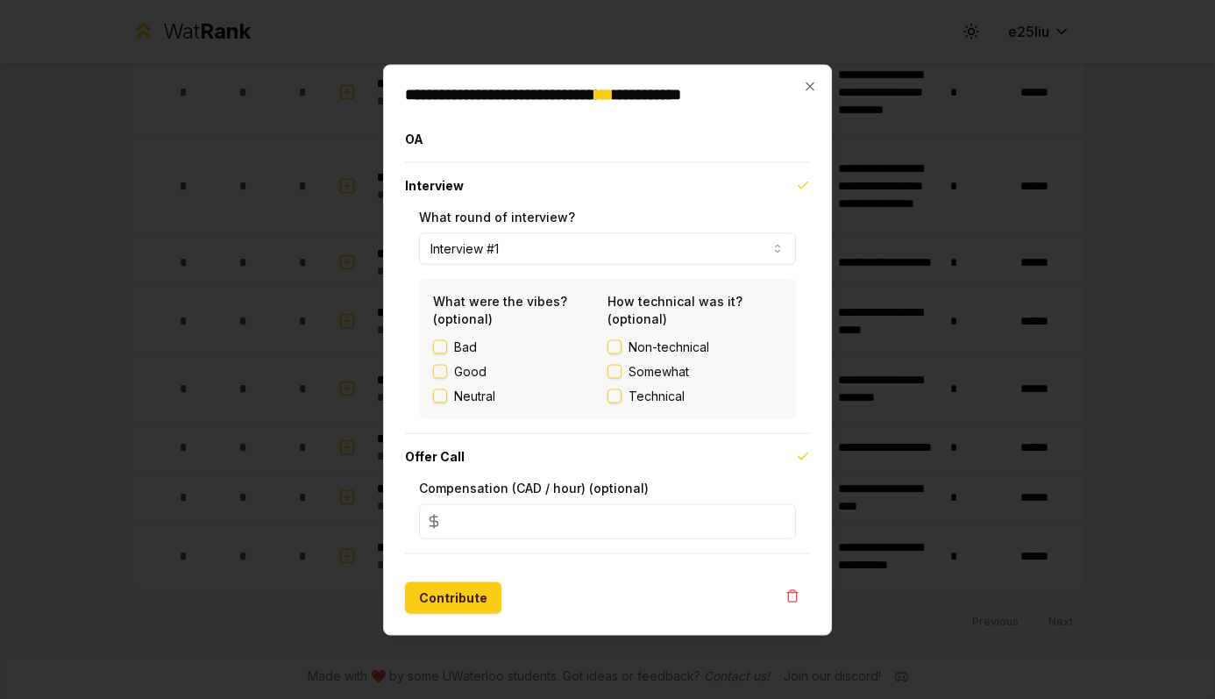
click at [442, 390] on button "Neutral" at bounding box center [440, 395] width 14 height 14
click at [617, 370] on button "Somewhat" at bounding box center [615, 371] width 14 height 14
click at [572, 242] on button "Interview #1" at bounding box center [607, 248] width 377 height 32
click at [572, 243] on button "Interview #1" at bounding box center [607, 248] width 377 height 32
click at [459, 597] on button "Contribute" at bounding box center [453, 597] width 96 height 32
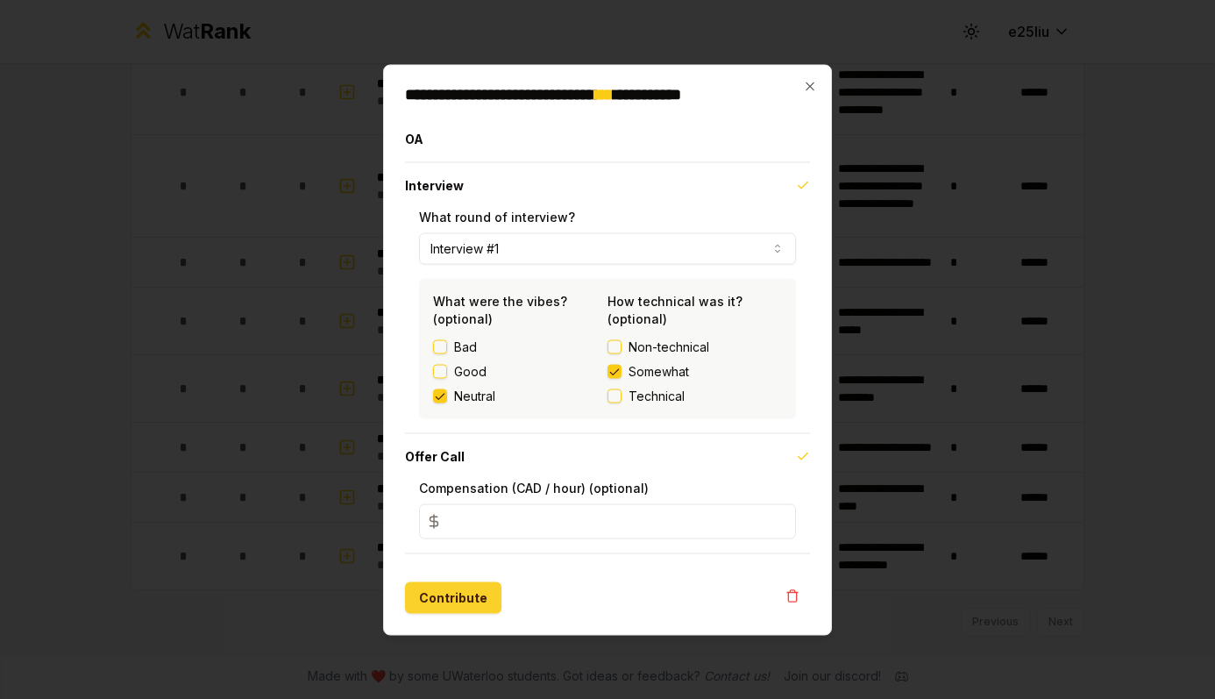
scroll to position [0, 0]
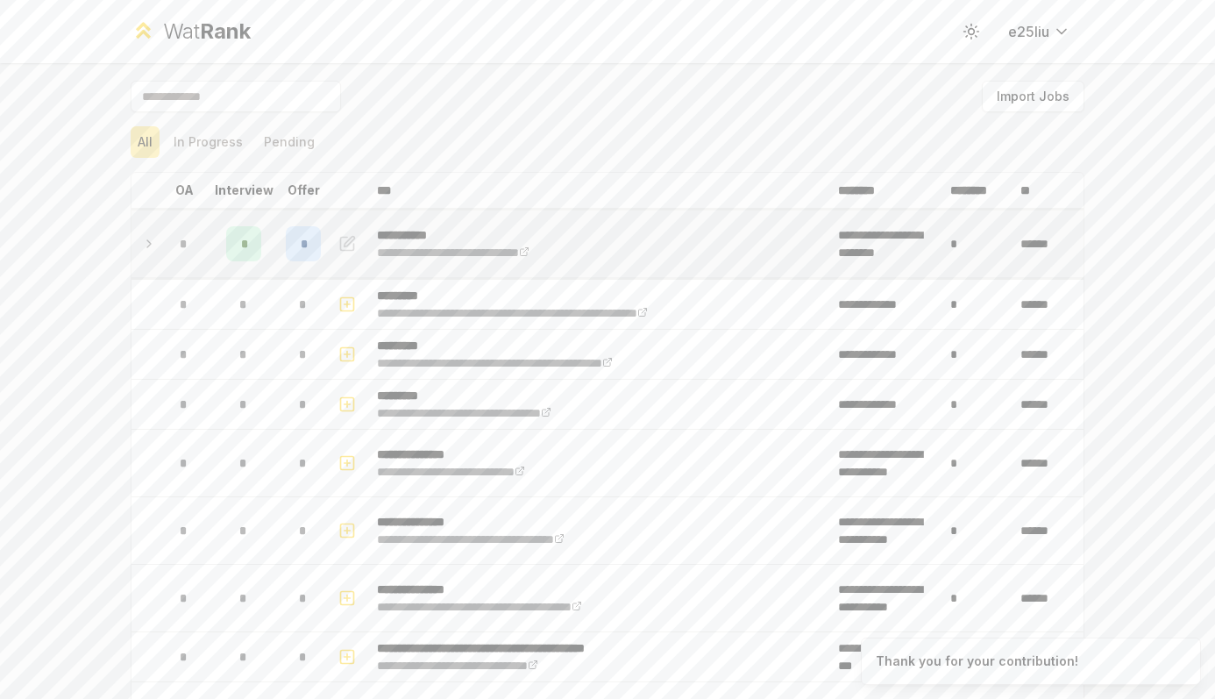
click at [303, 235] on span "*" at bounding box center [303, 244] width 5 height 18
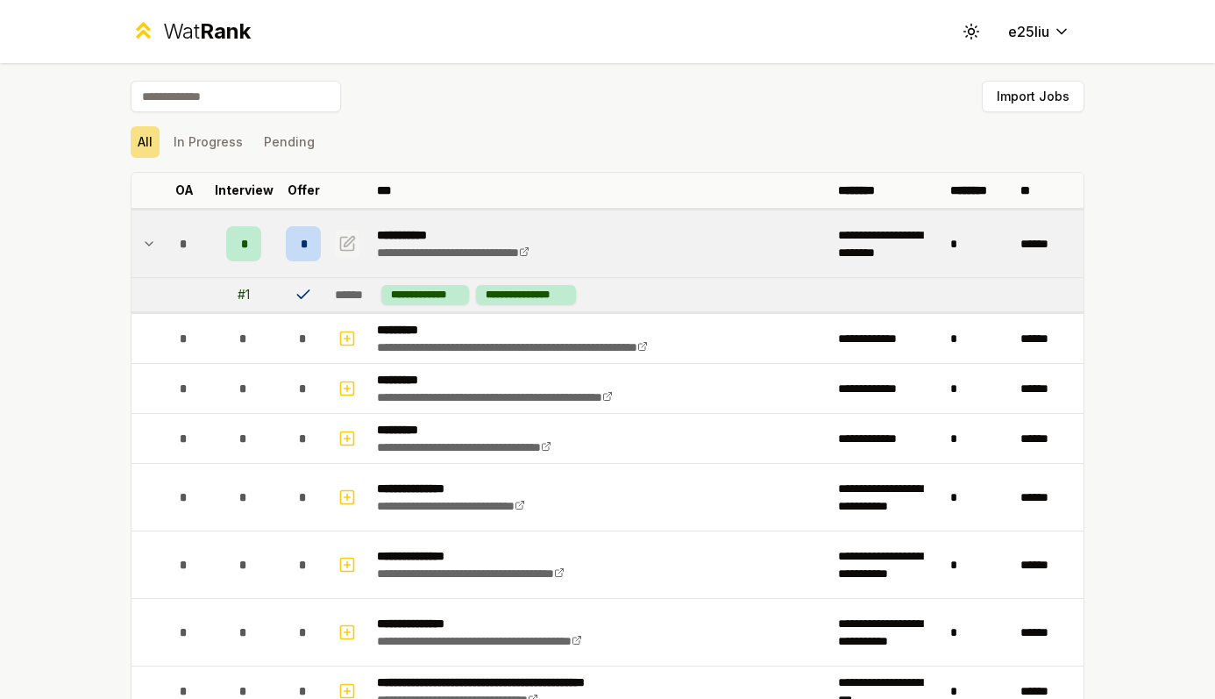
click at [341, 248] on icon "button" at bounding box center [347, 243] width 13 height 13
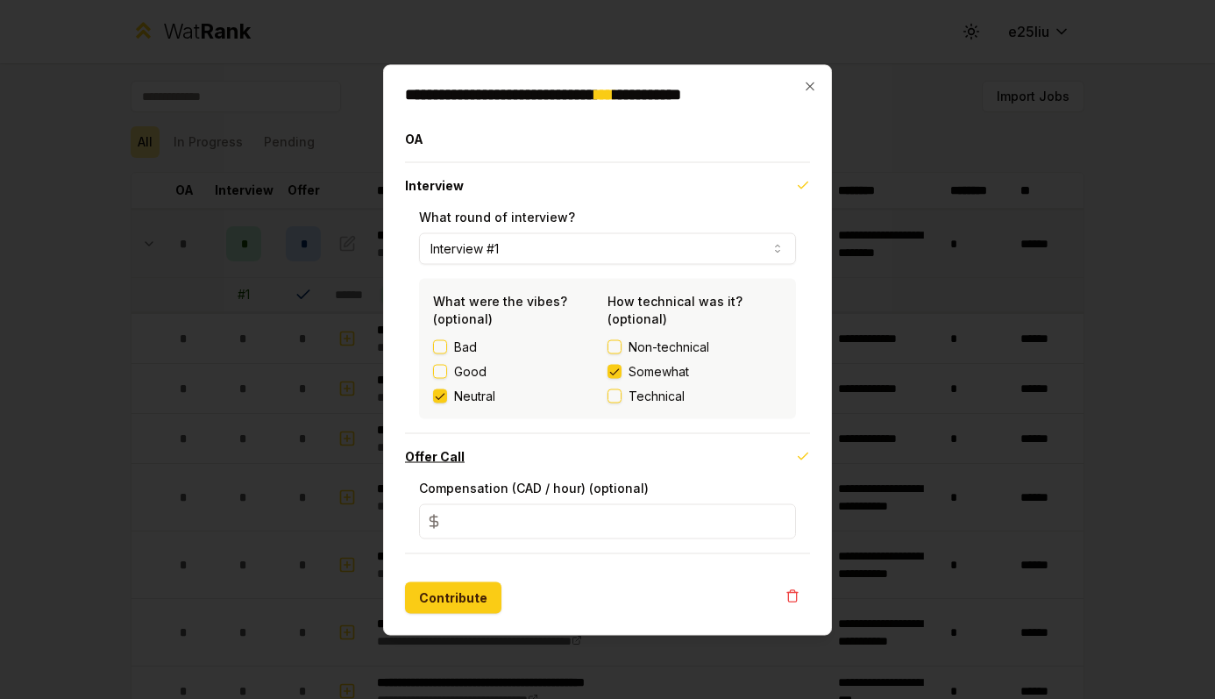
click at [452, 452] on button "Offer Call" at bounding box center [607, 456] width 405 height 46
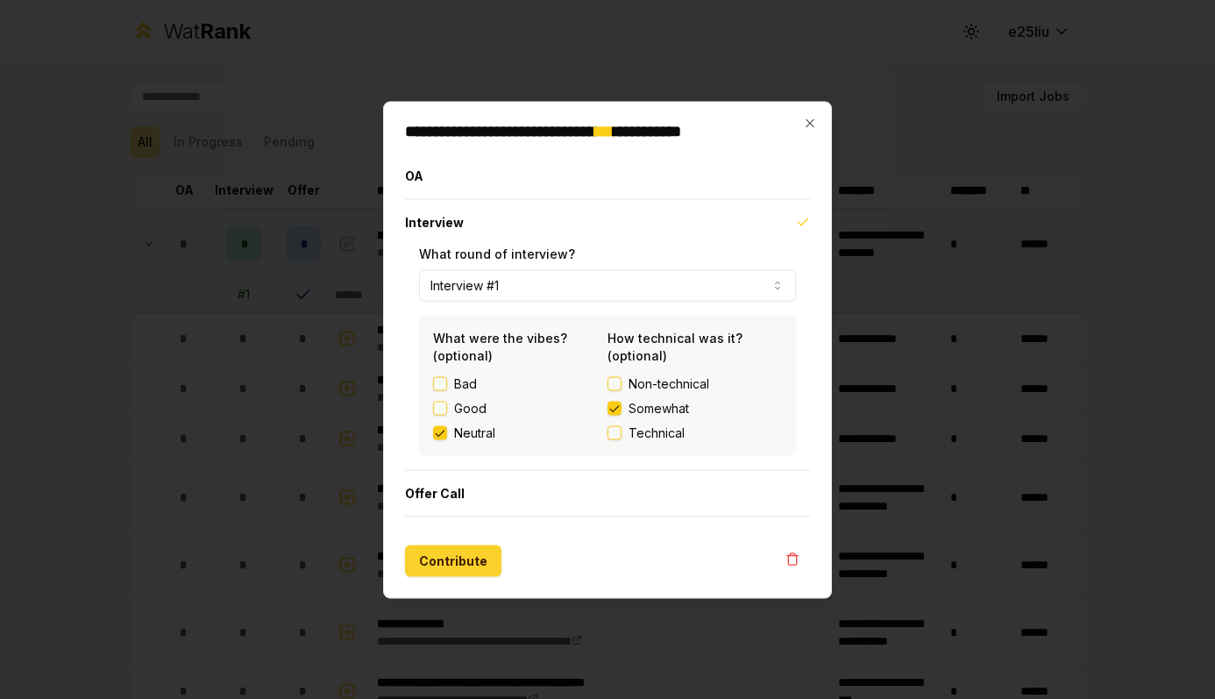
click at [477, 559] on button "Contribute" at bounding box center [453, 561] width 96 height 32
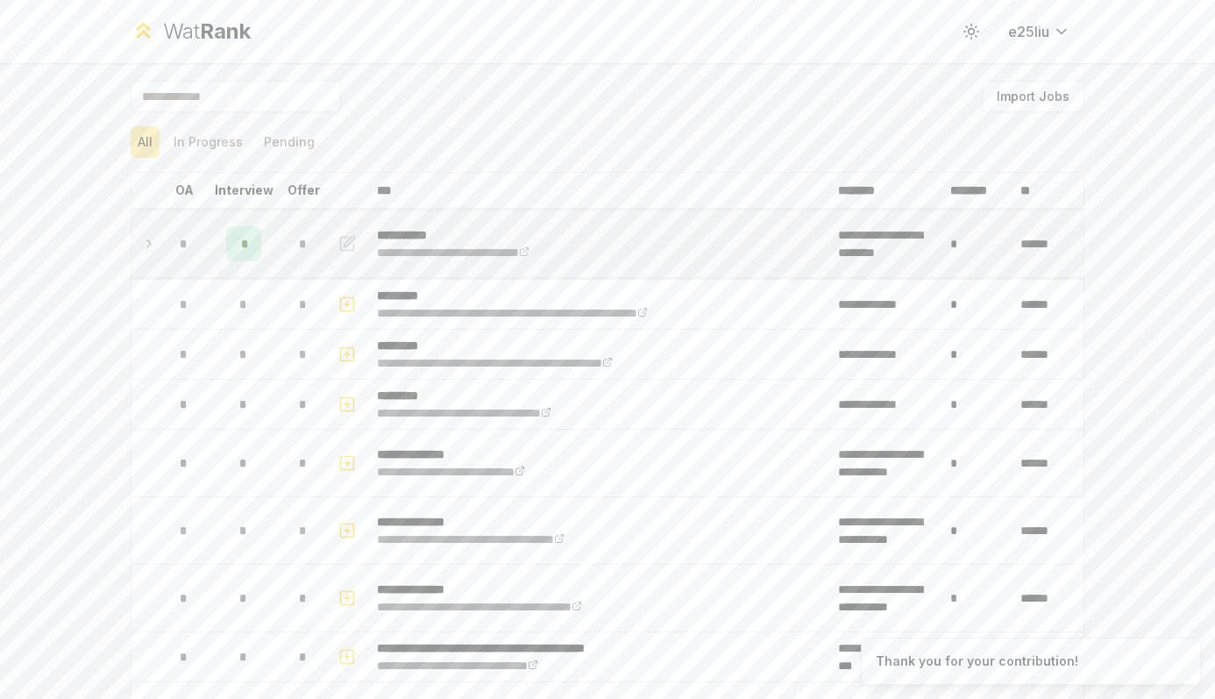
click at [299, 247] on span "*" at bounding box center [303, 244] width 8 height 18
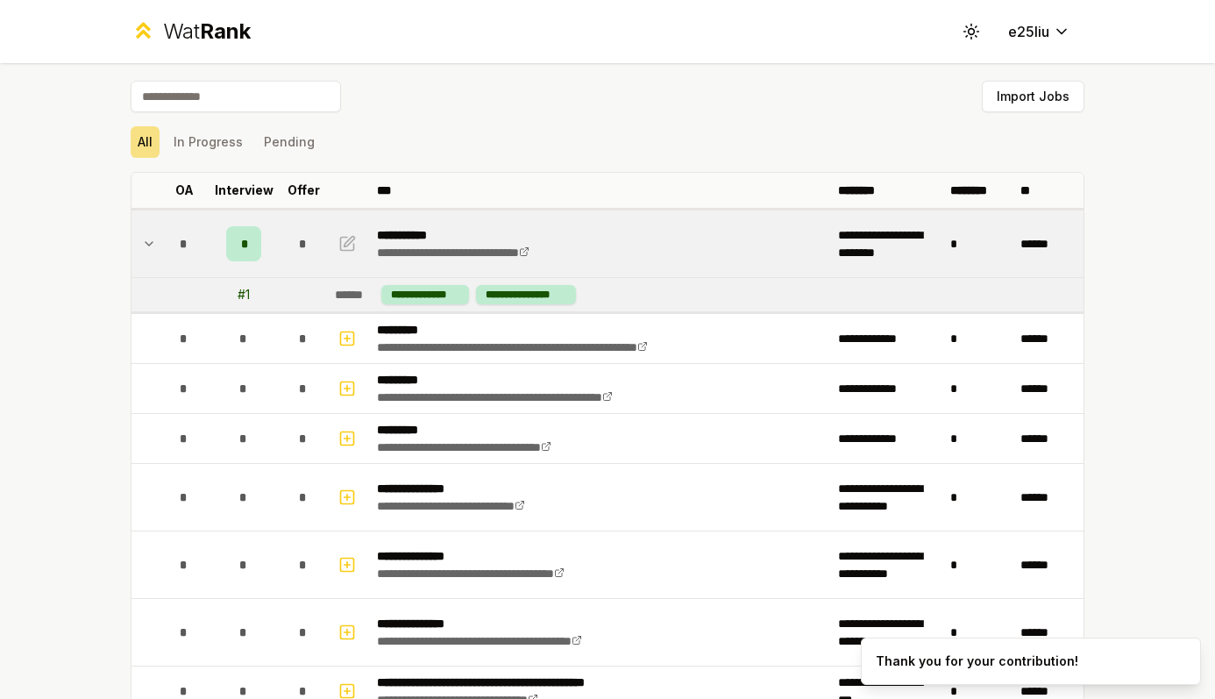
click at [299, 251] on span "*" at bounding box center [303, 244] width 8 height 18
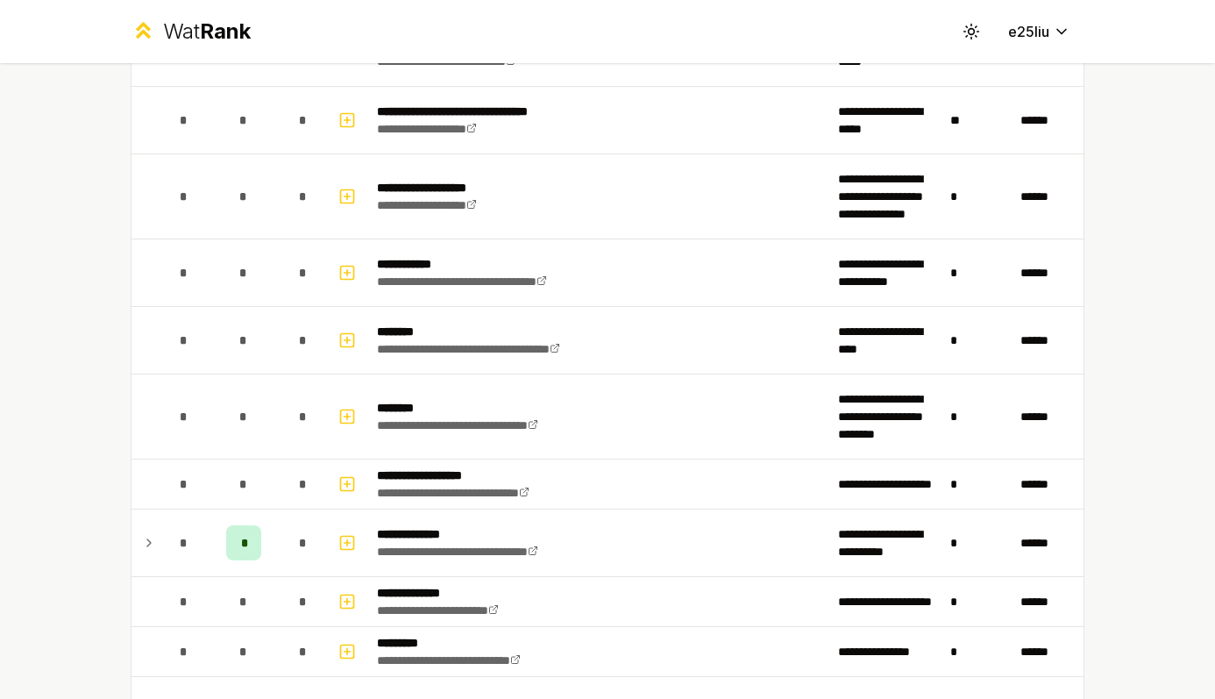
scroll to position [1220, 0]
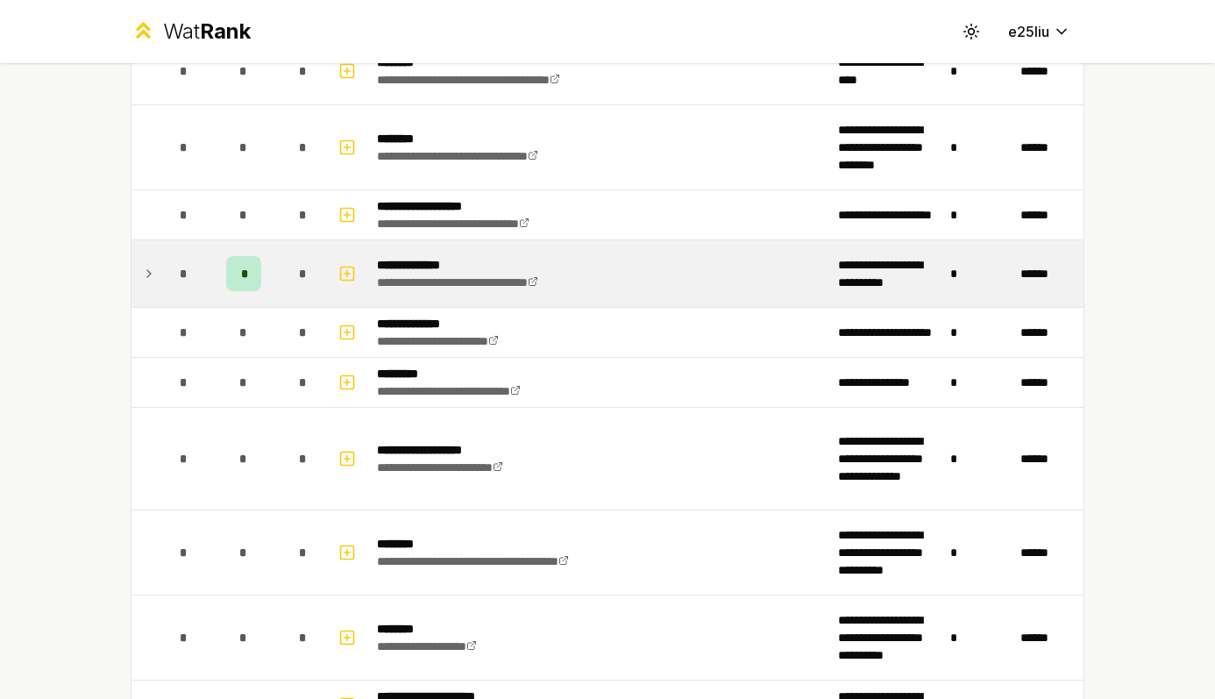
click at [274, 282] on td "*" at bounding box center [244, 273] width 70 height 67
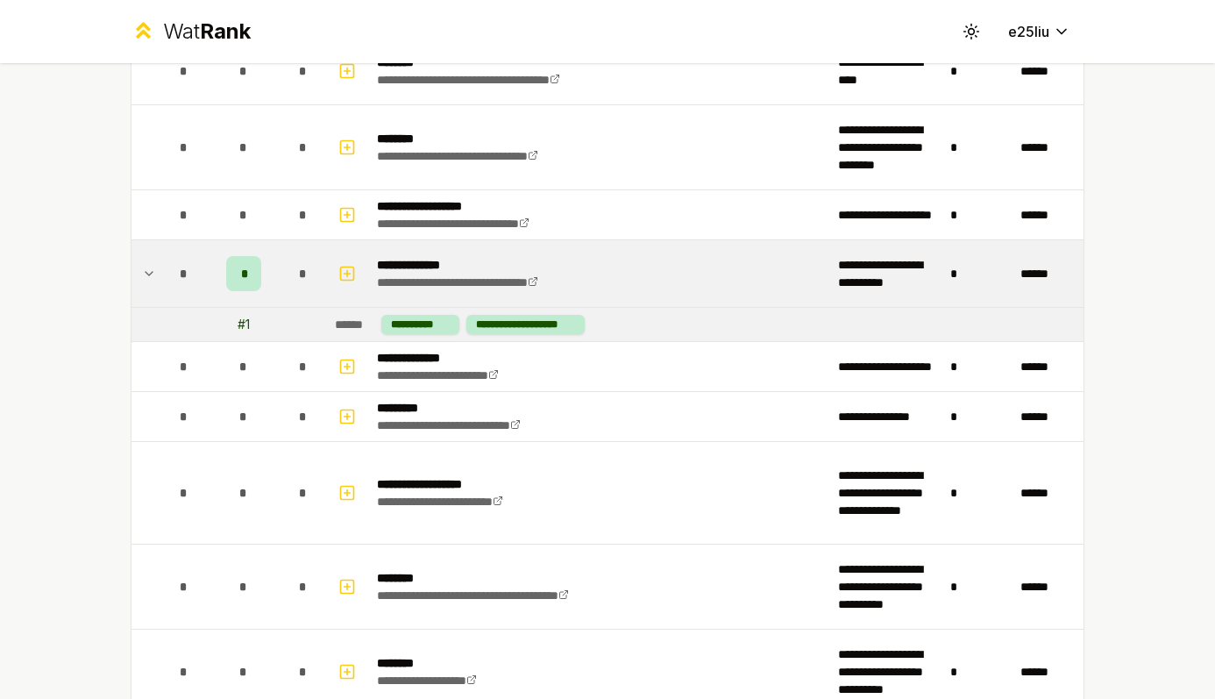
click at [274, 282] on td "*" at bounding box center [244, 273] width 70 height 67
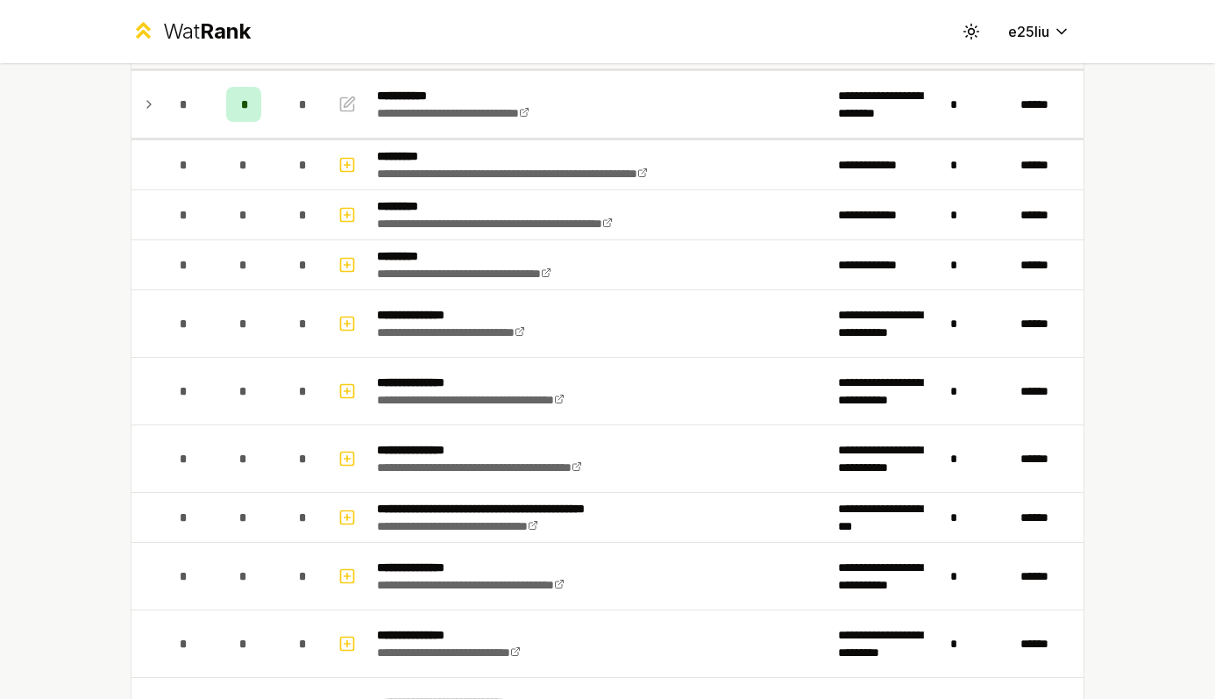
scroll to position [0, 0]
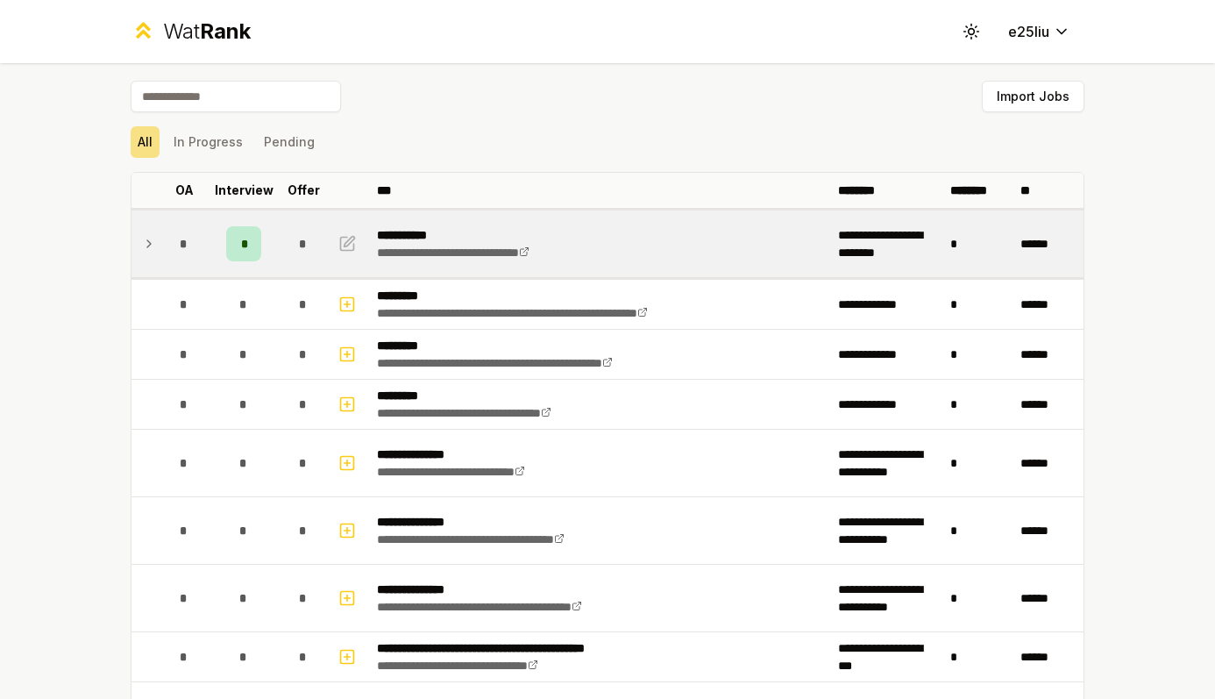
click at [276, 250] on td "*" at bounding box center [244, 243] width 70 height 67
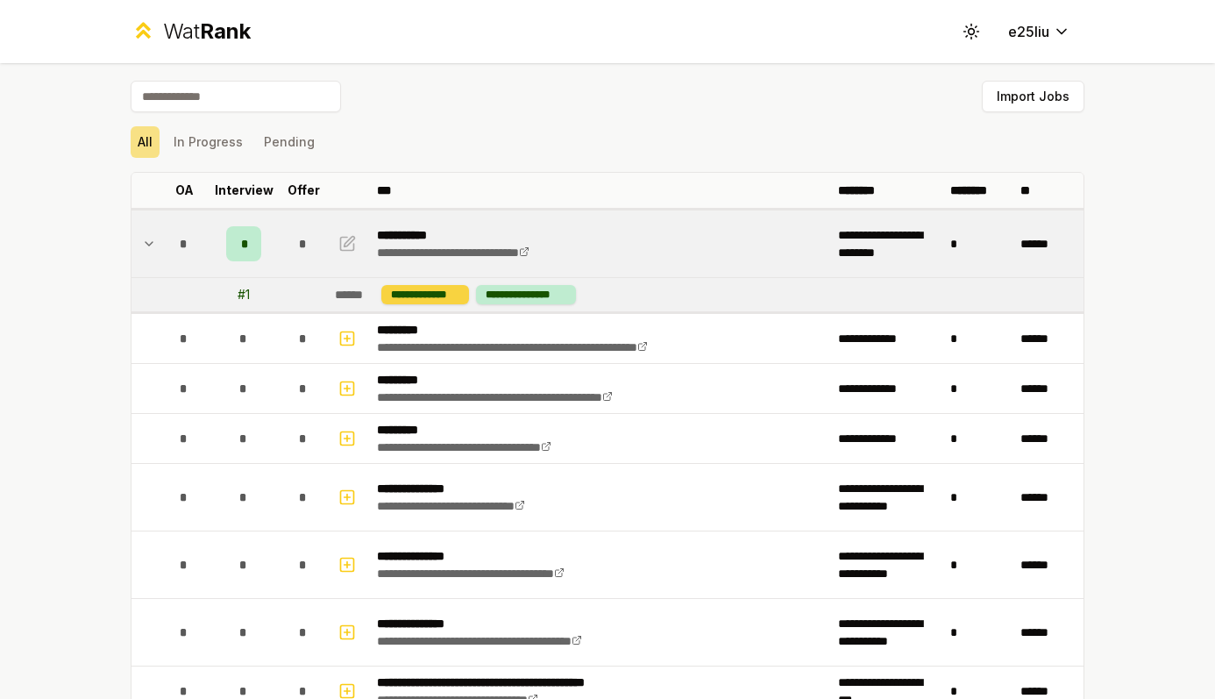
click at [438, 293] on div "**********" at bounding box center [425, 294] width 89 height 19
click at [430, 260] on div "**********" at bounding box center [482, 243] width 211 height 35
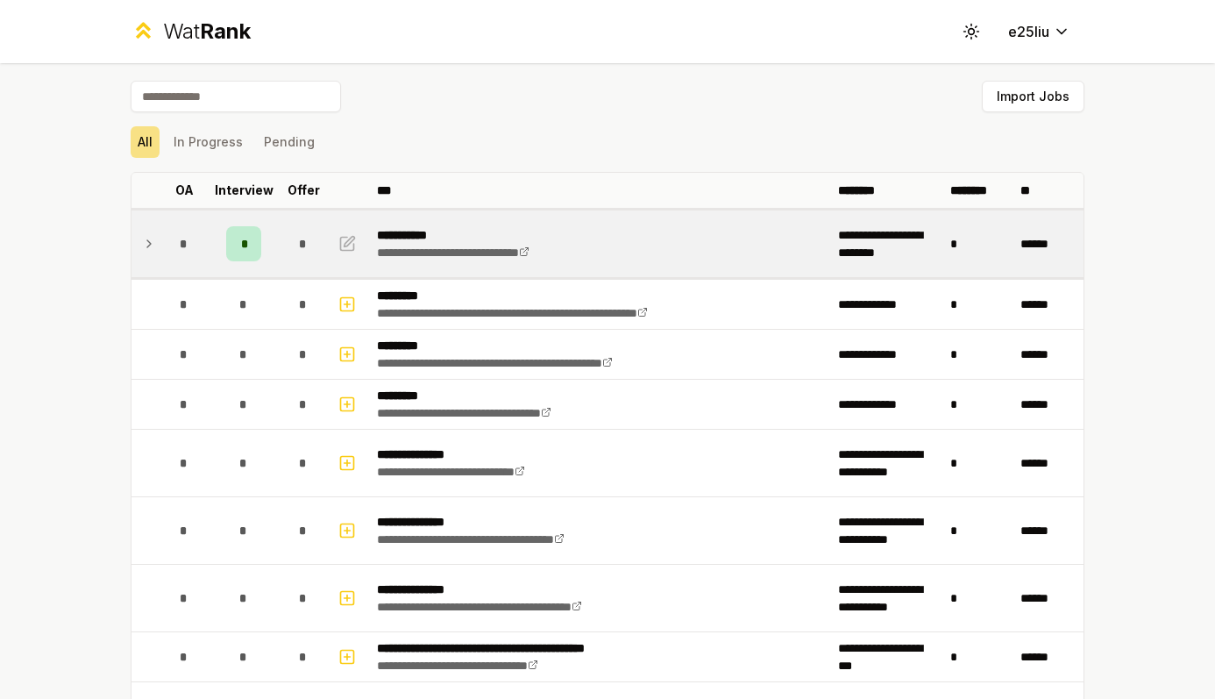
click at [430, 260] on div "**********" at bounding box center [482, 243] width 211 height 35
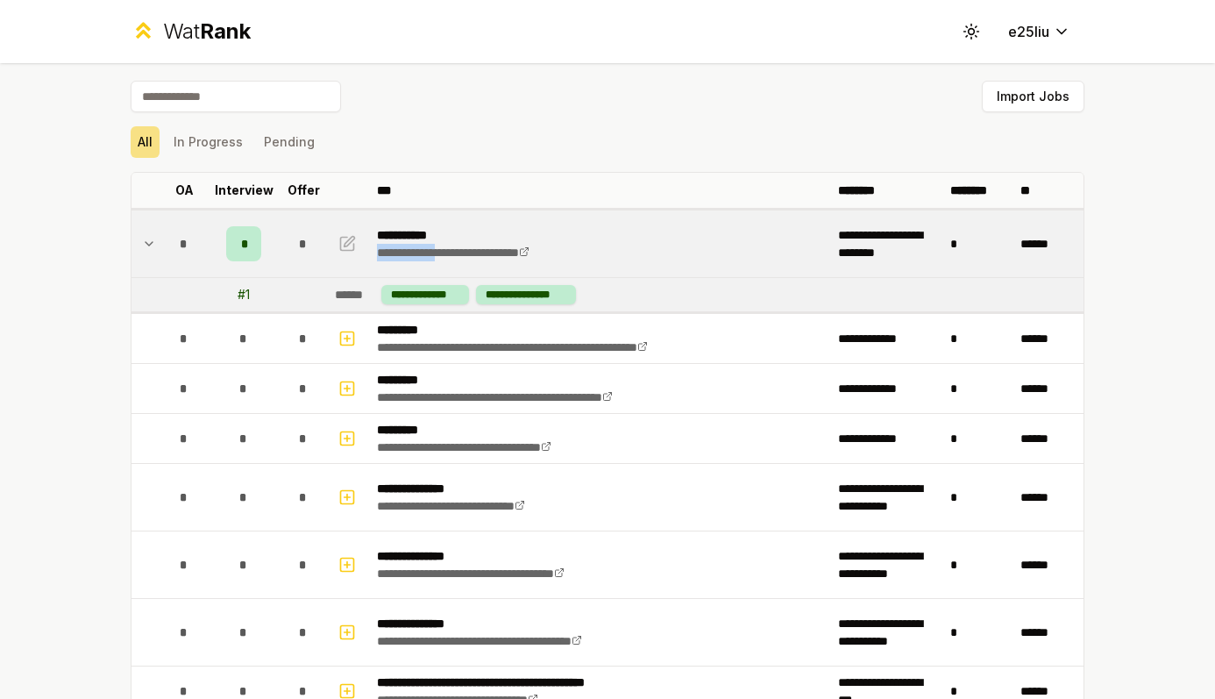
click at [430, 260] on div "**********" at bounding box center [482, 243] width 211 height 35
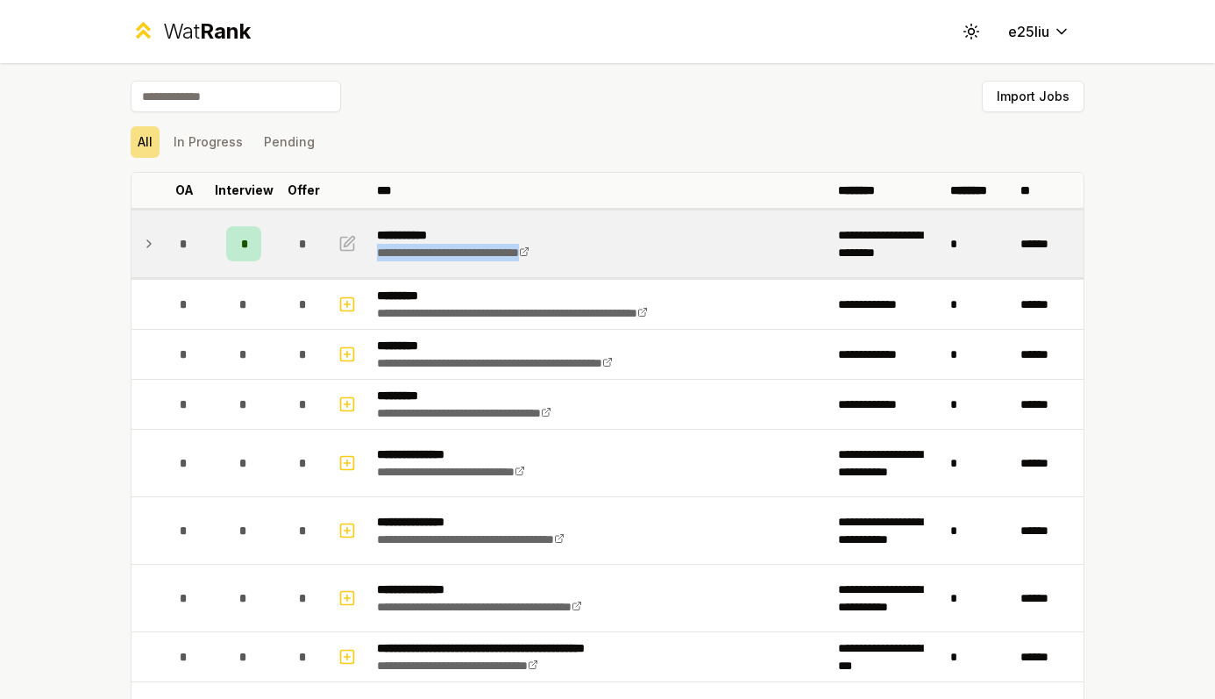
click at [430, 260] on div "**********" at bounding box center [482, 243] width 211 height 35
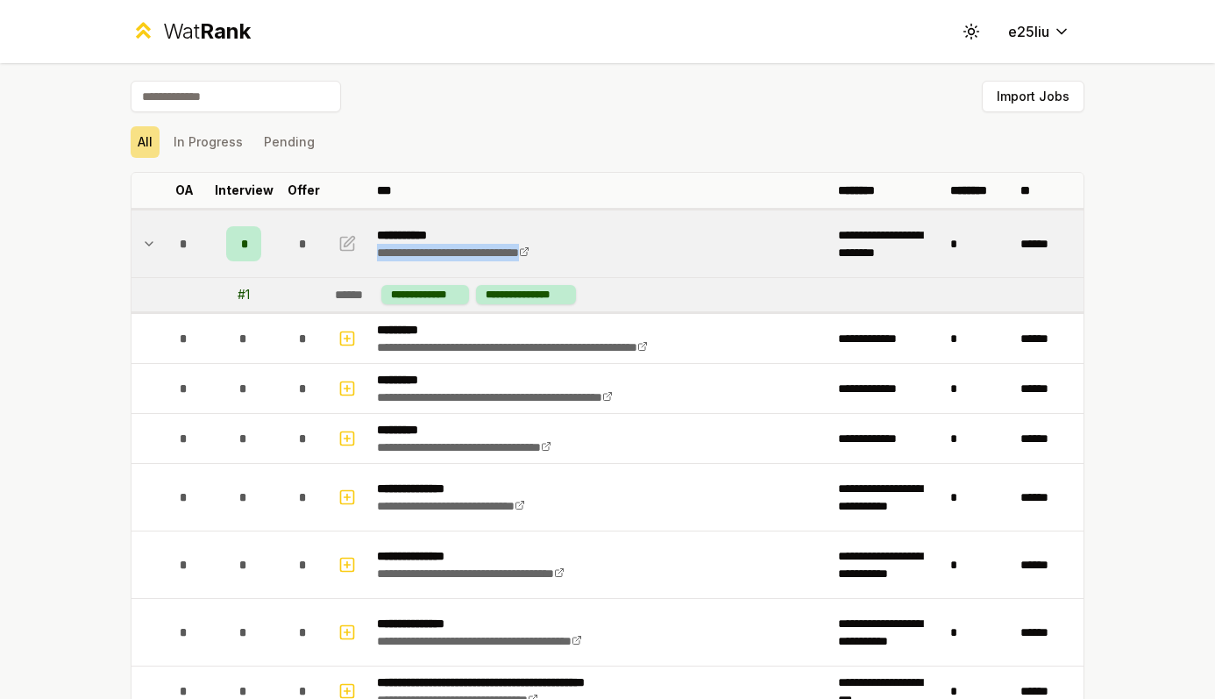
click at [430, 260] on div "**********" at bounding box center [482, 243] width 211 height 35
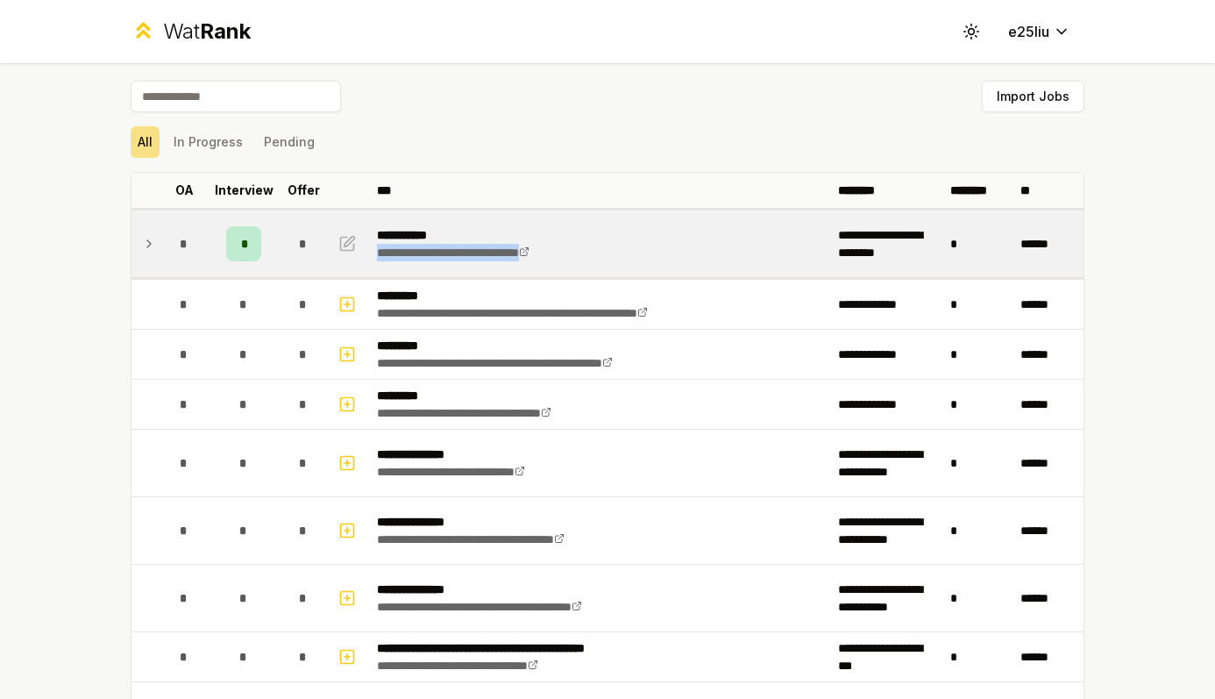
click at [430, 260] on div "**********" at bounding box center [482, 243] width 211 height 35
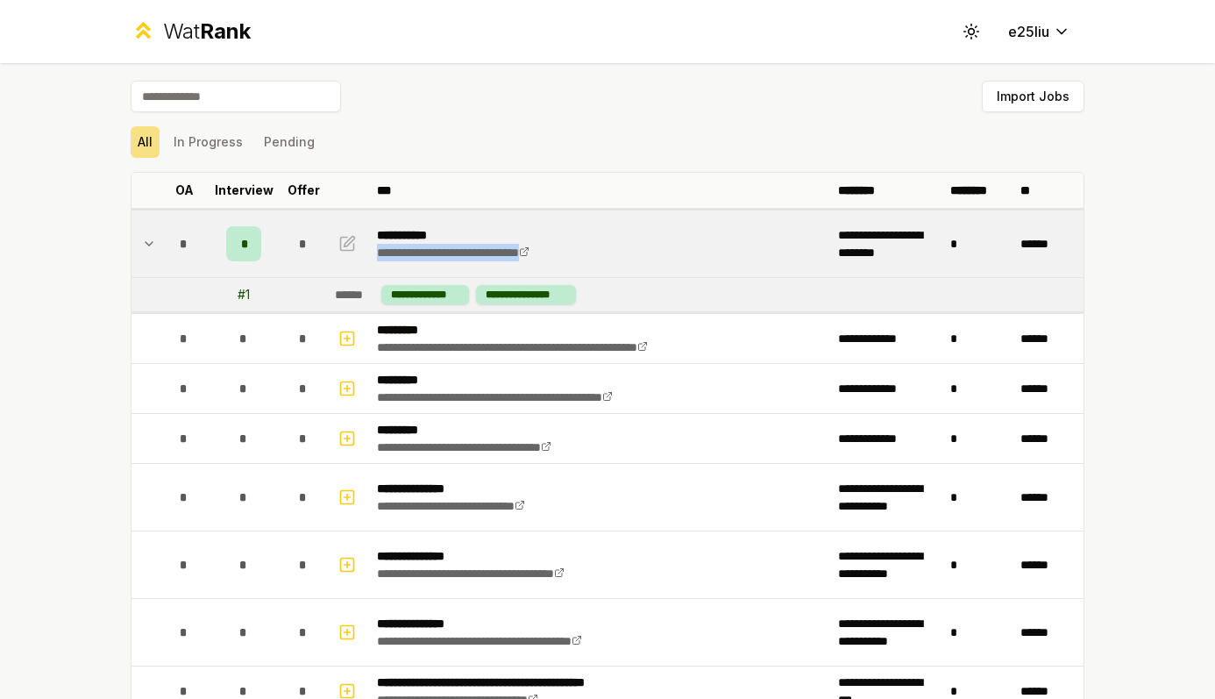
click at [430, 260] on div "**********" at bounding box center [482, 243] width 211 height 35
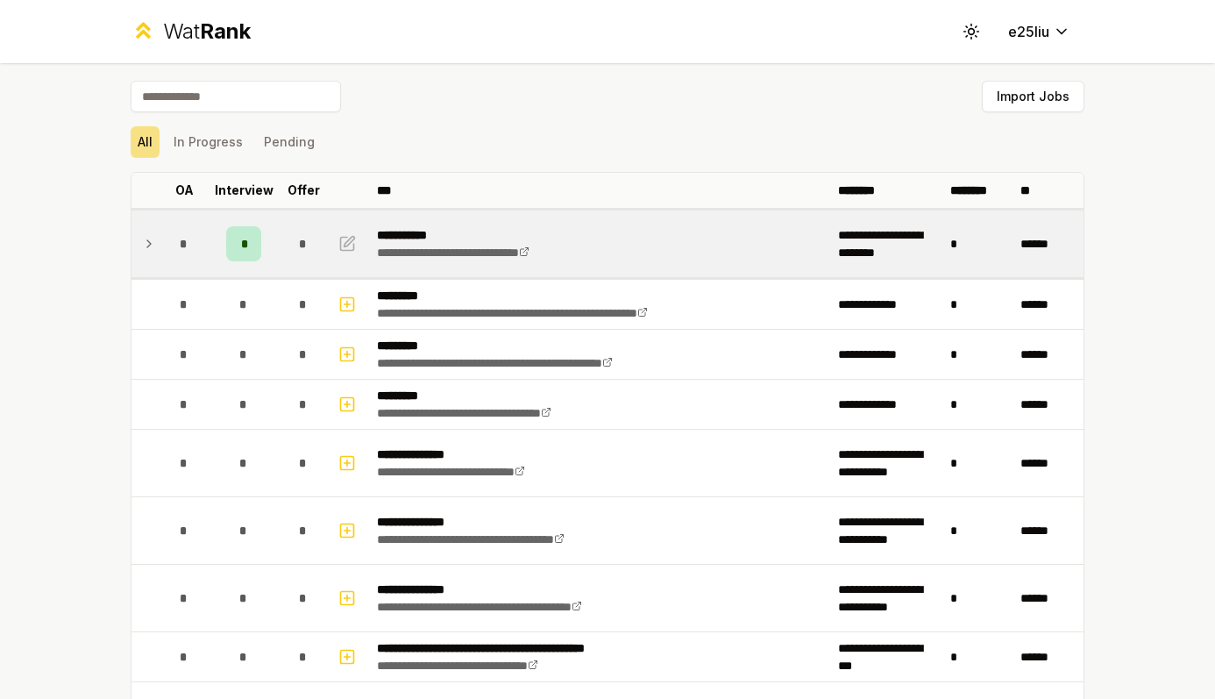
click at [250, 256] on div "*" at bounding box center [243, 243] width 35 height 35
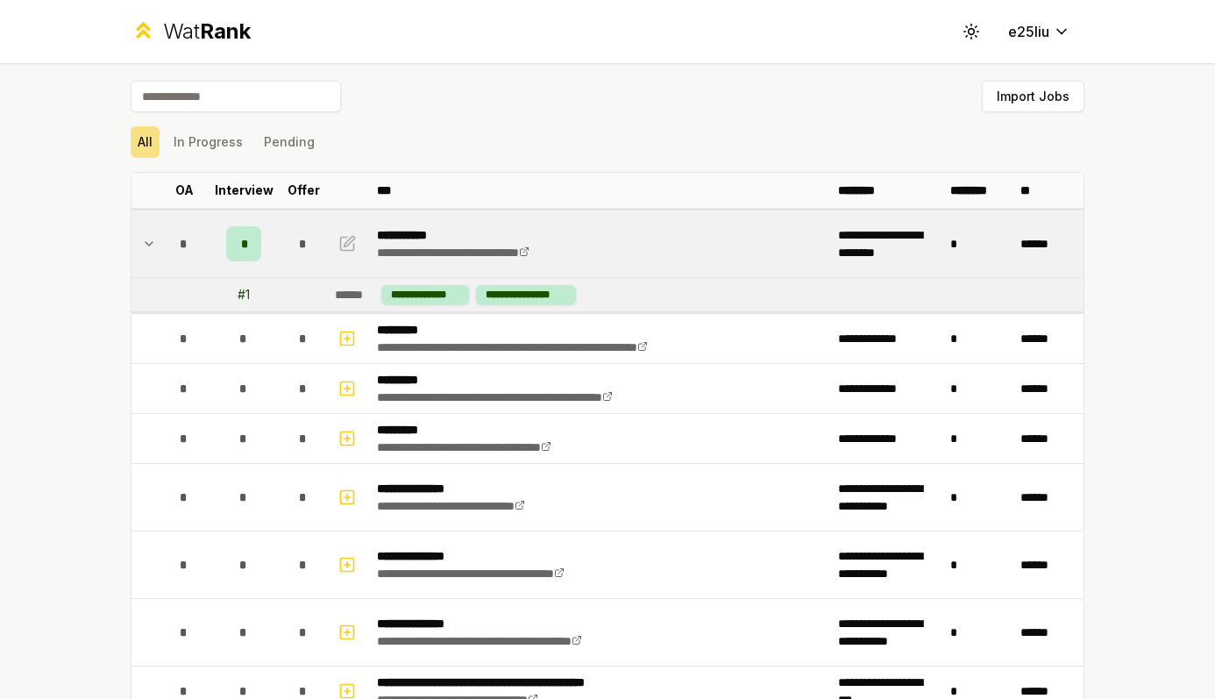
click at [250, 256] on div "*" at bounding box center [243, 243] width 35 height 35
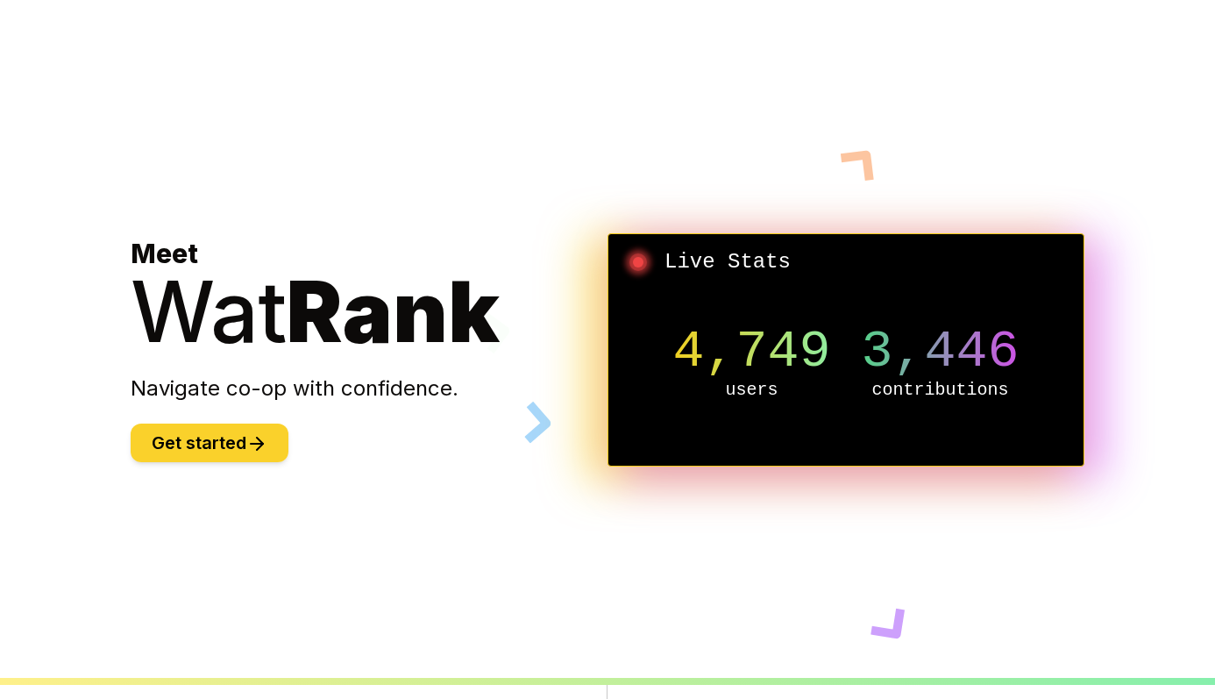
click at [197, 441] on button "Get started" at bounding box center [210, 443] width 158 height 39
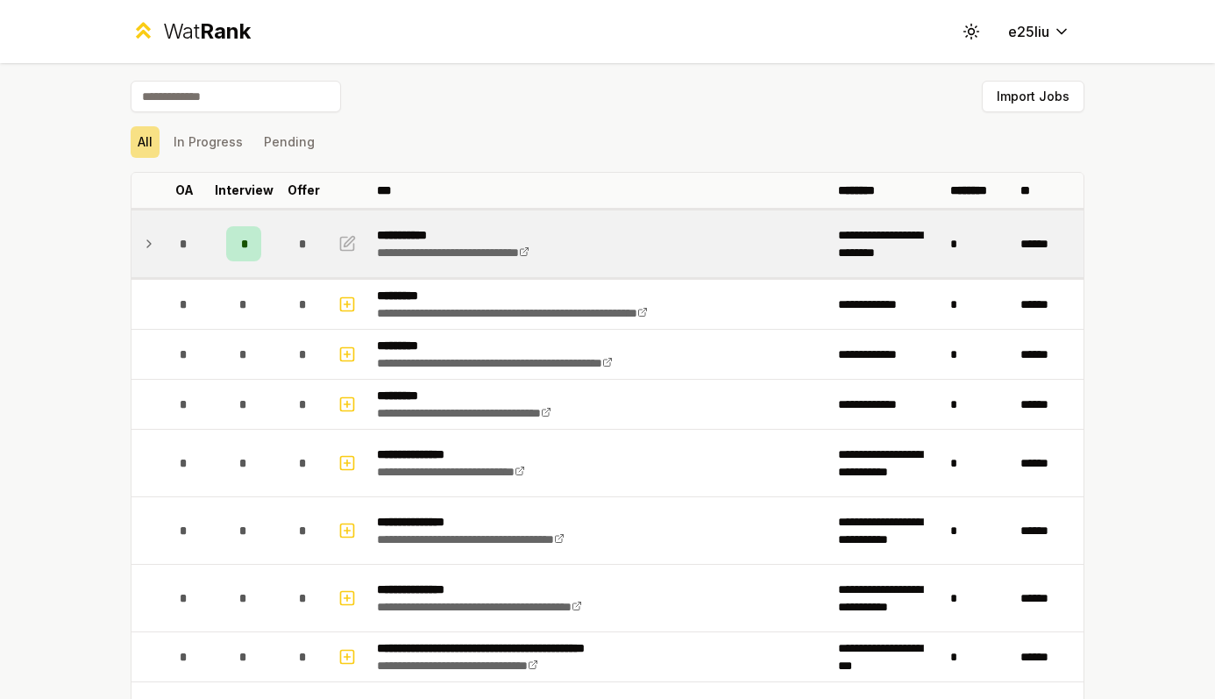
click at [153, 240] on icon at bounding box center [149, 243] width 14 height 21
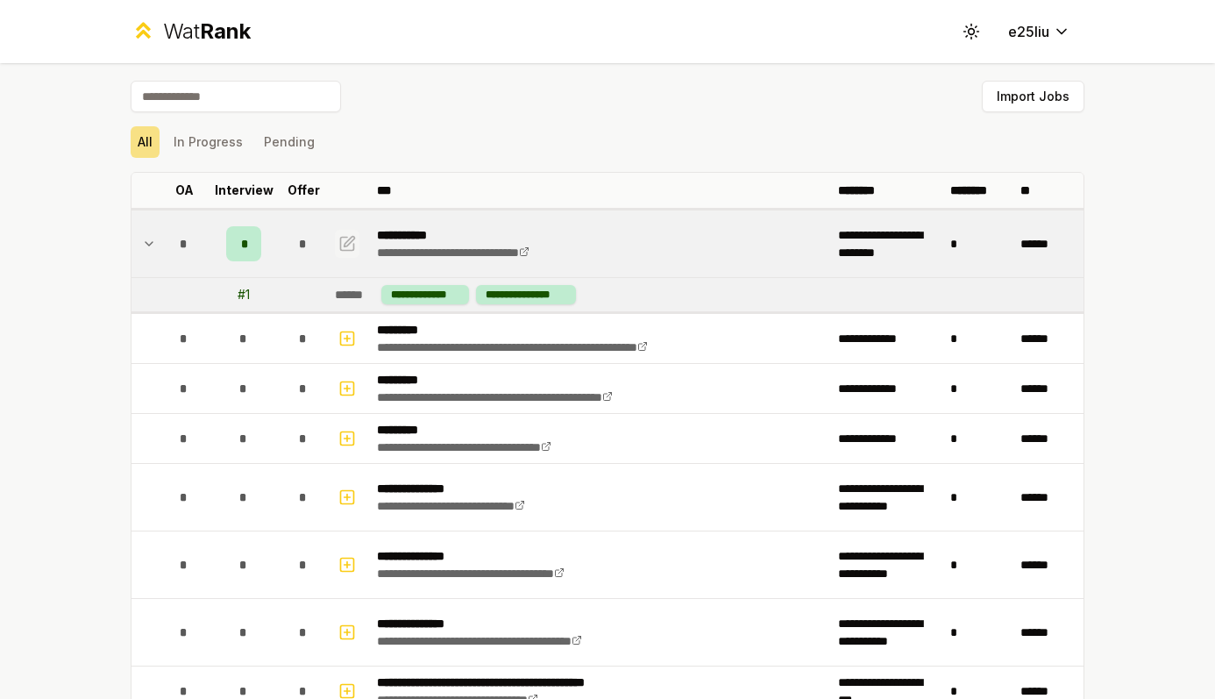
click at [337, 233] on button "button" at bounding box center [347, 244] width 25 height 28
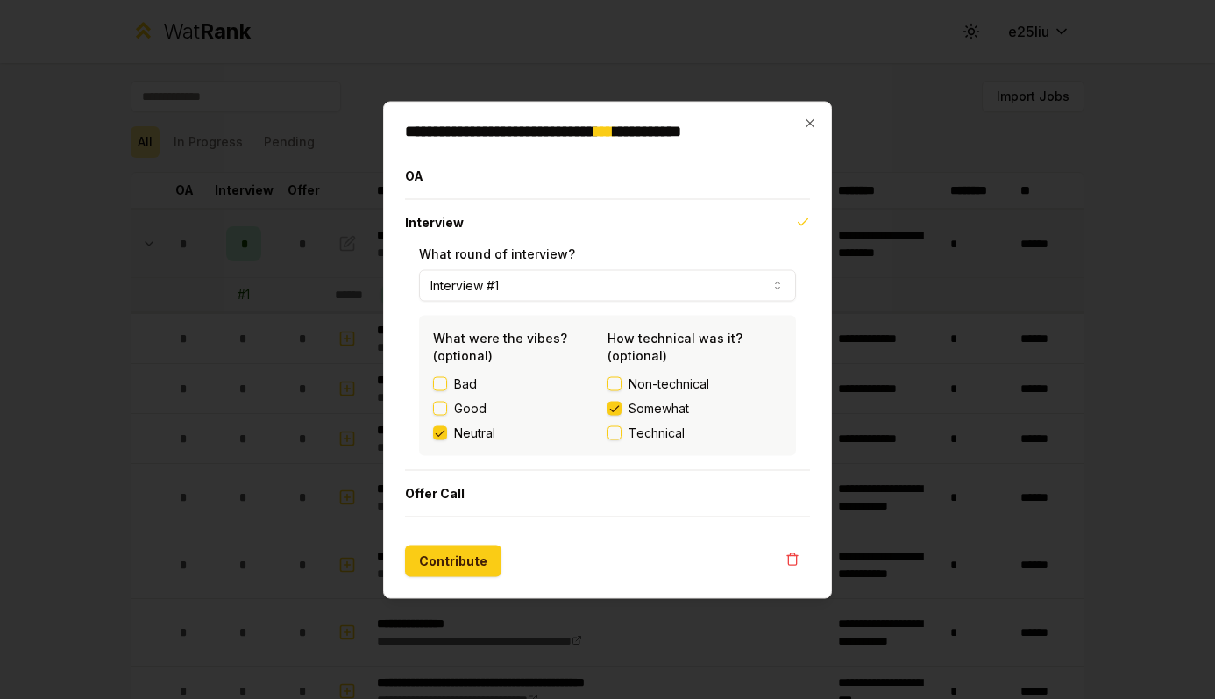
click at [462, 409] on label "Good" at bounding box center [470, 408] width 32 height 18
click at [447, 409] on button "Good" at bounding box center [440, 408] width 14 height 14
click at [451, 559] on button "Contribute" at bounding box center [453, 561] width 96 height 32
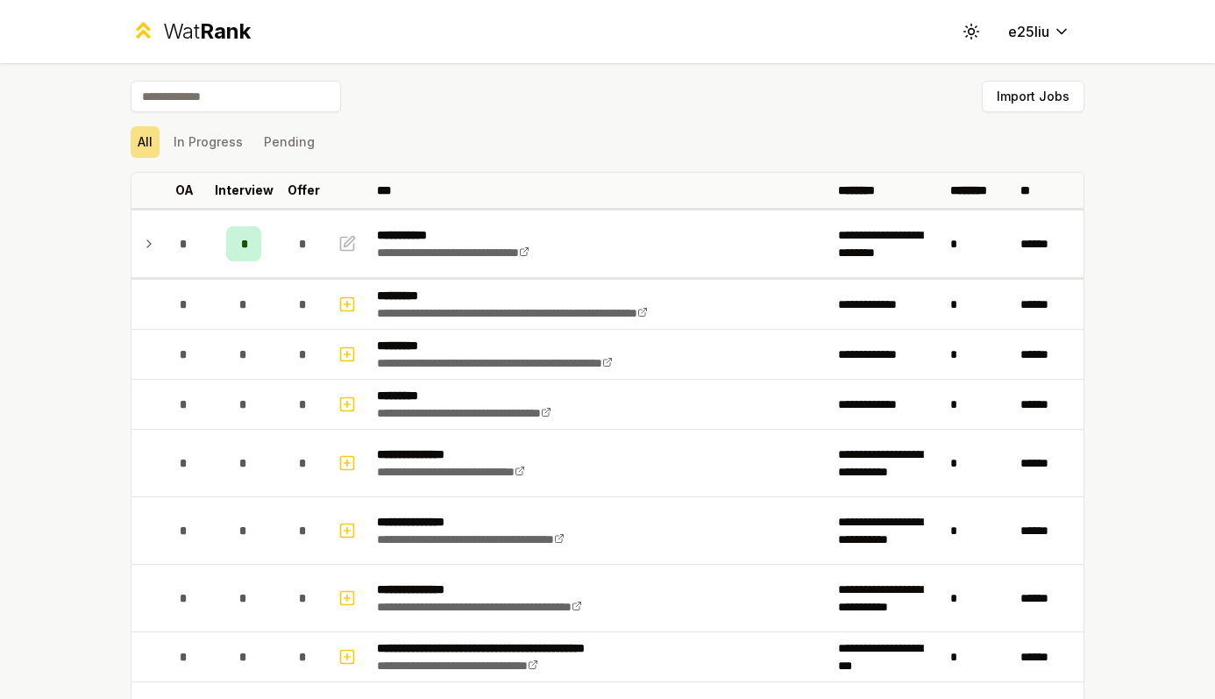
click at [219, 25] on span "Rank" at bounding box center [225, 30] width 51 height 25
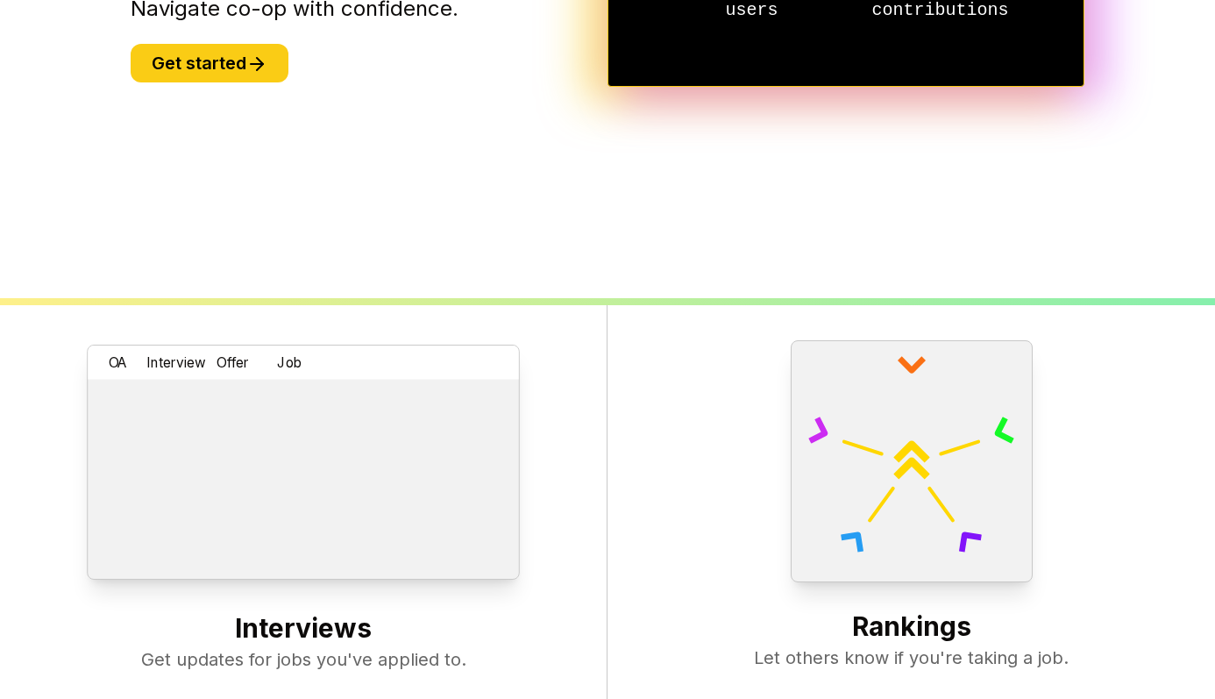
scroll to position [675, 0]
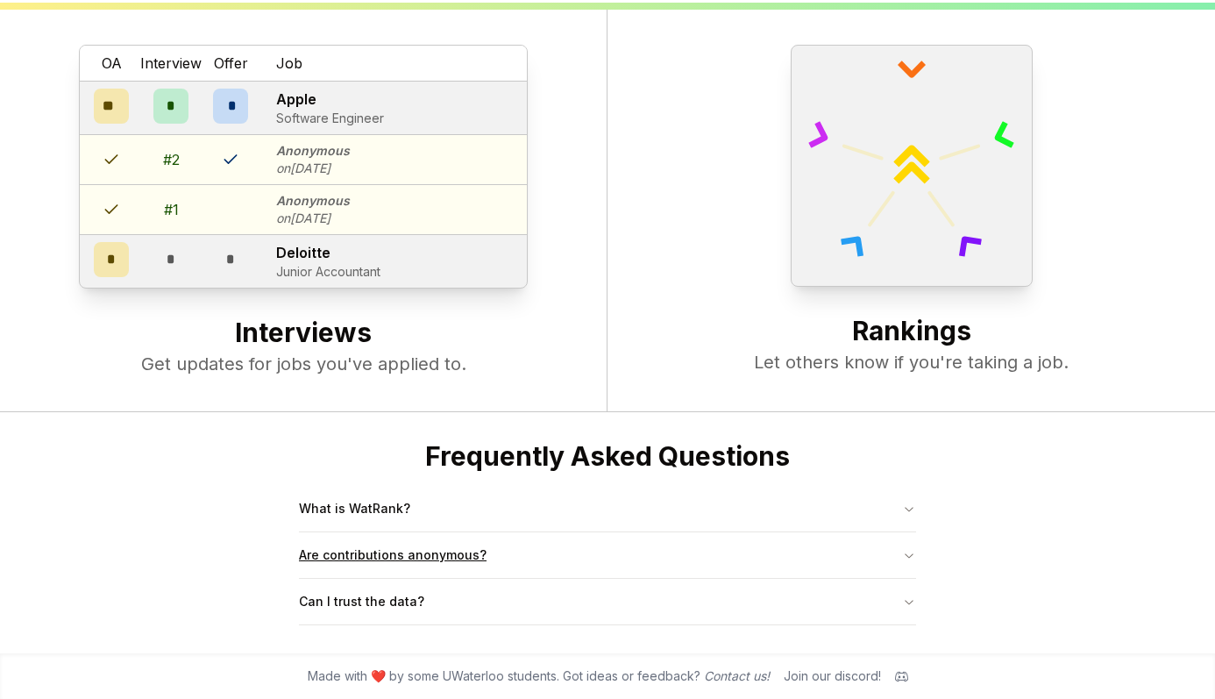
click at [499, 567] on button "Are contributions anonymous?" at bounding box center [607, 555] width 617 height 46
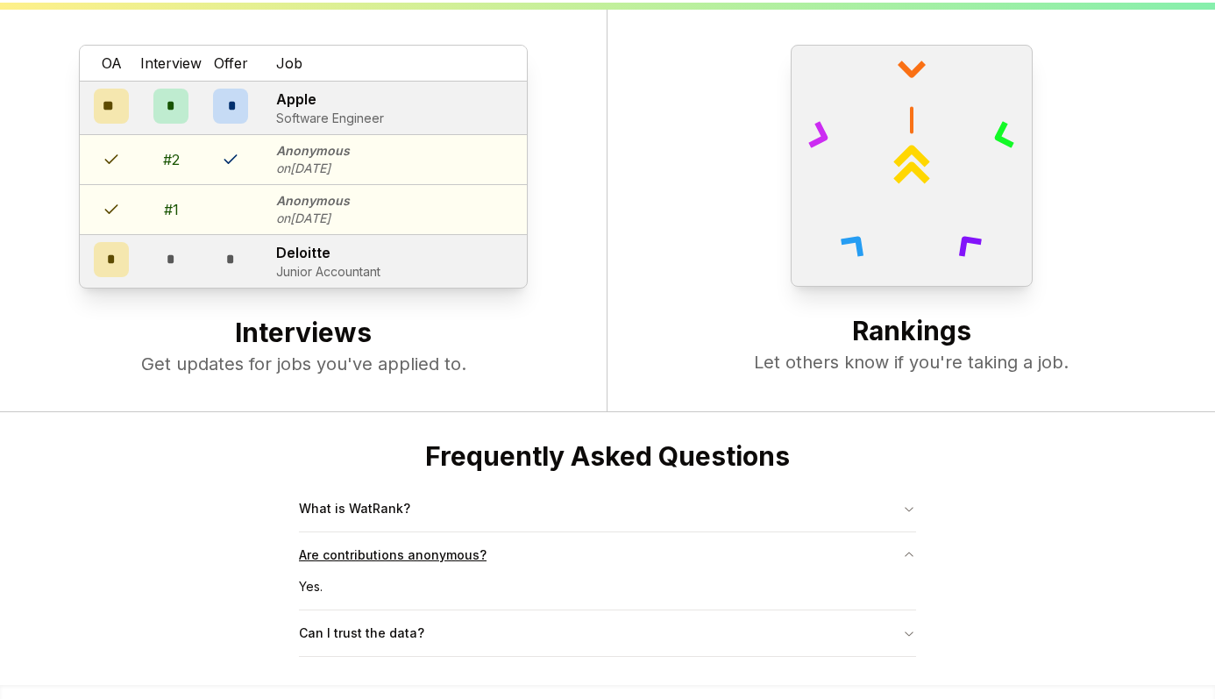
scroll to position [707, 0]
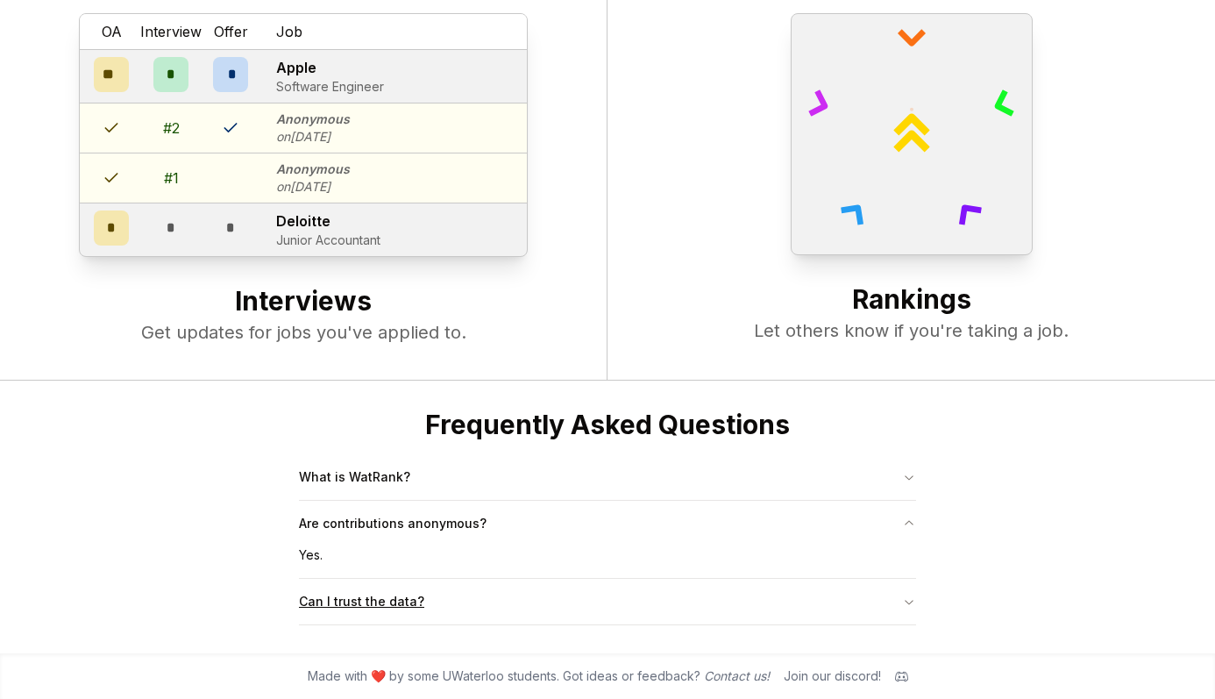
click at [474, 602] on button "Can I trust the data?" at bounding box center [607, 602] width 617 height 46
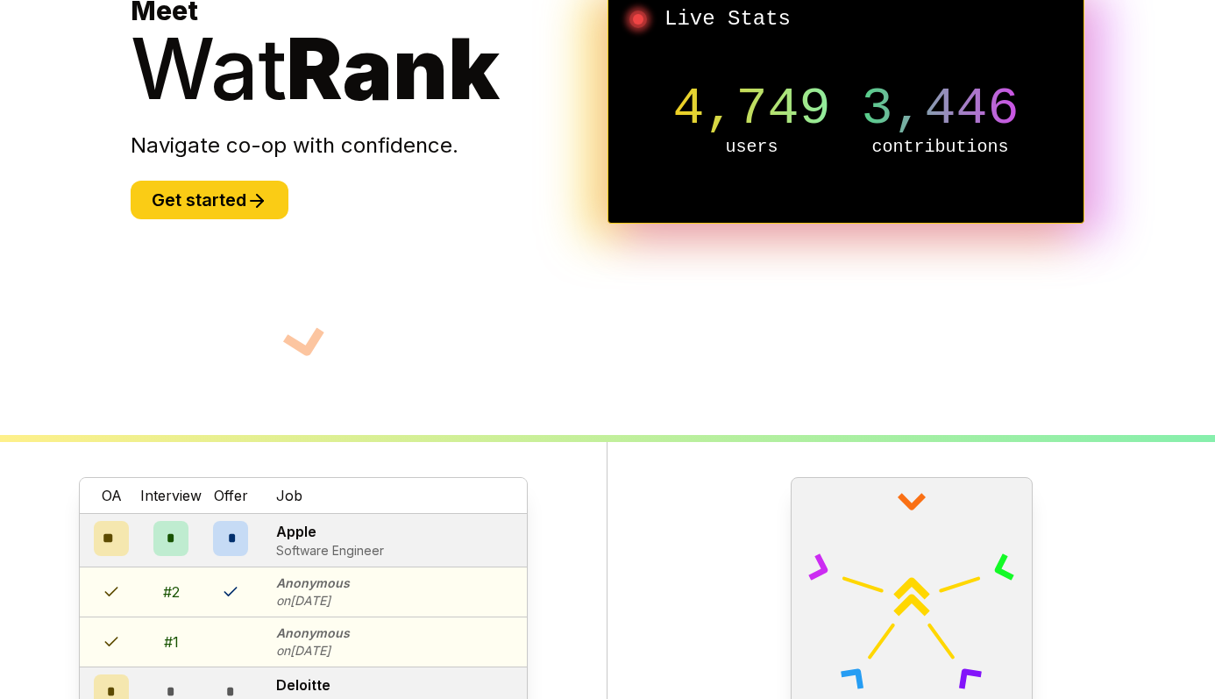
scroll to position [0, 0]
